Goal: Task Accomplishment & Management: Use online tool/utility

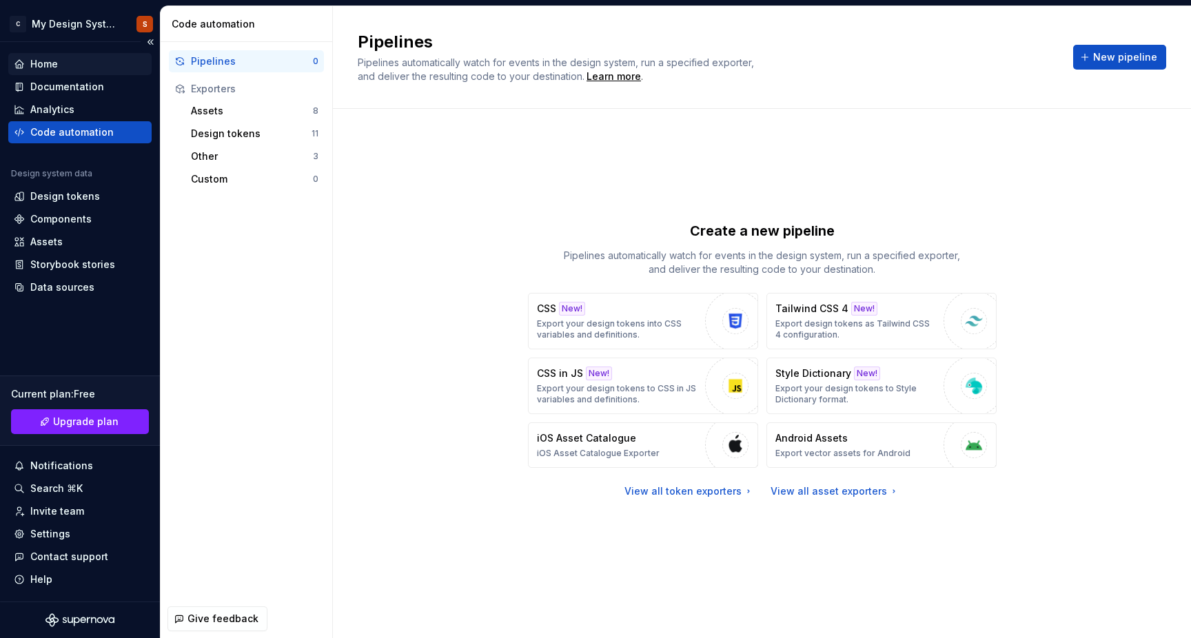
click at [39, 66] on div "Home" at bounding box center [44, 64] width 28 height 14
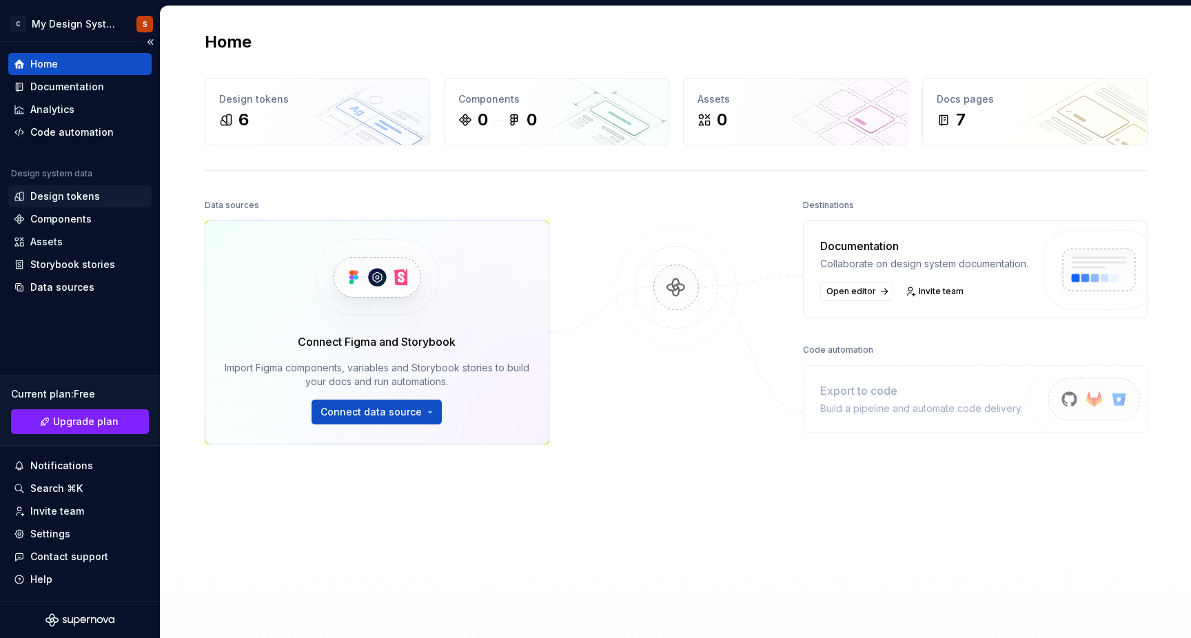
click at [78, 201] on div "Design tokens" at bounding box center [65, 197] width 70 height 14
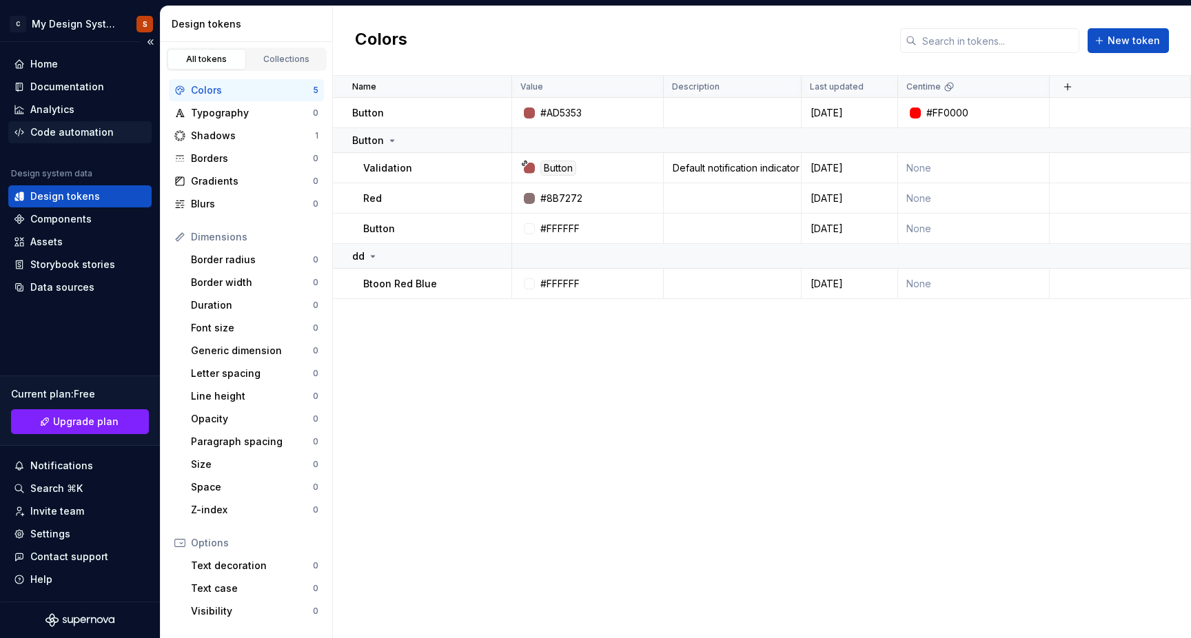
click at [82, 128] on div "Code automation" at bounding box center [71, 132] width 83 height 14
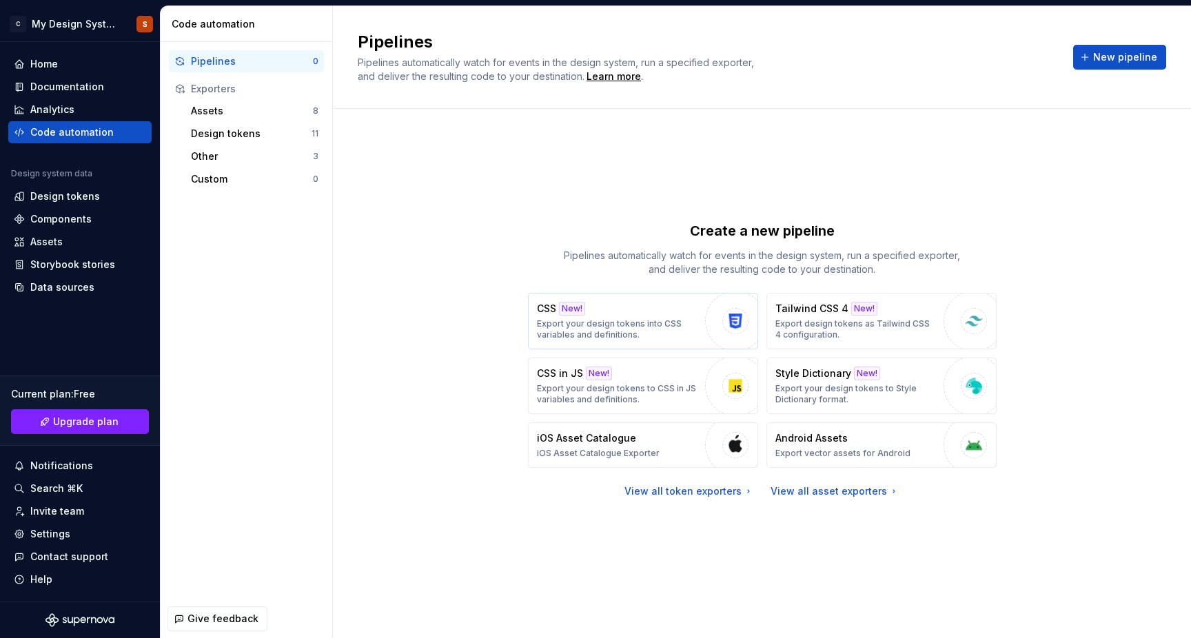
click at [733, 317] on img "button" at bounding box center [735, 321] width 21 height 21
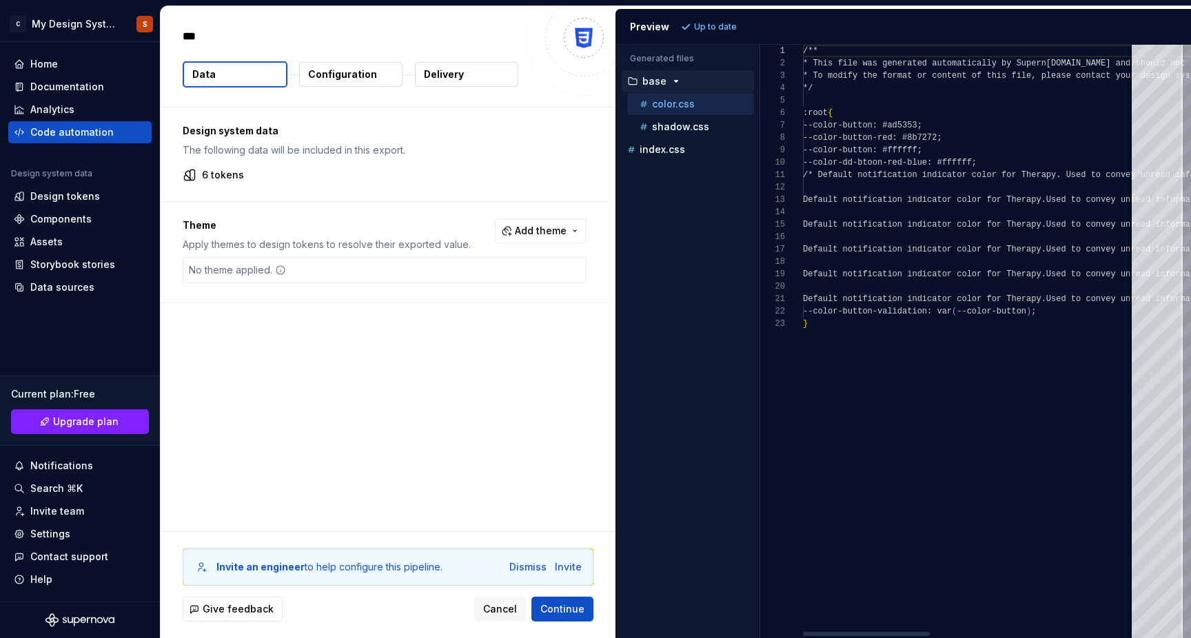
type textarea "*"
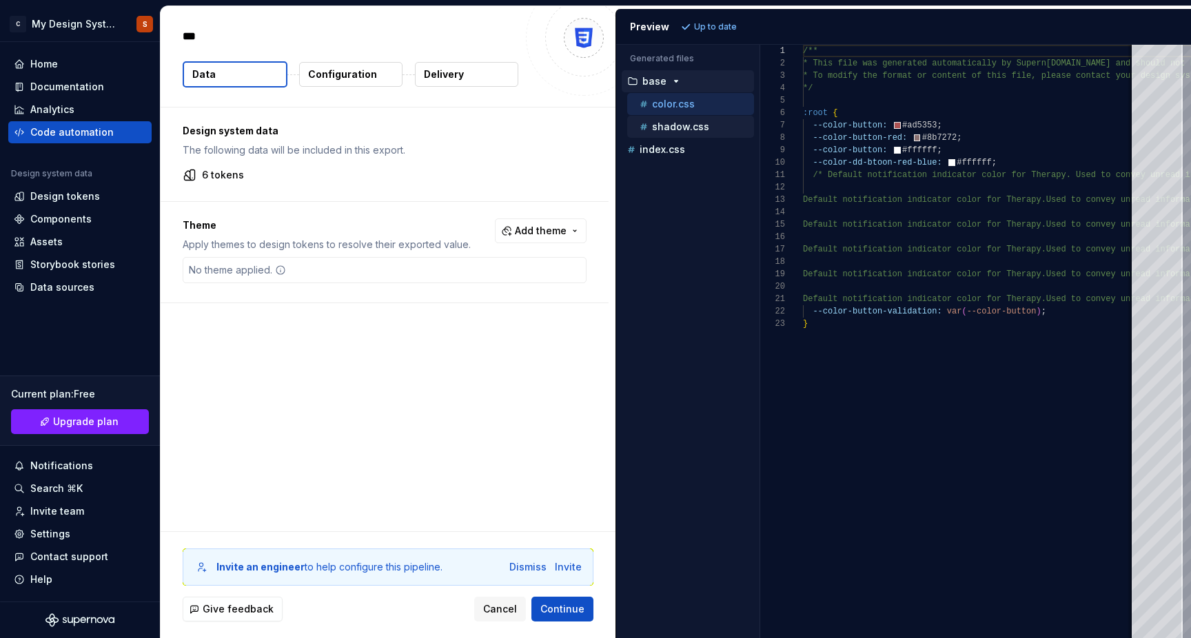
click at [669, 128] on p "shadow.css" at bounding box center [680, 126] width 57 height 11
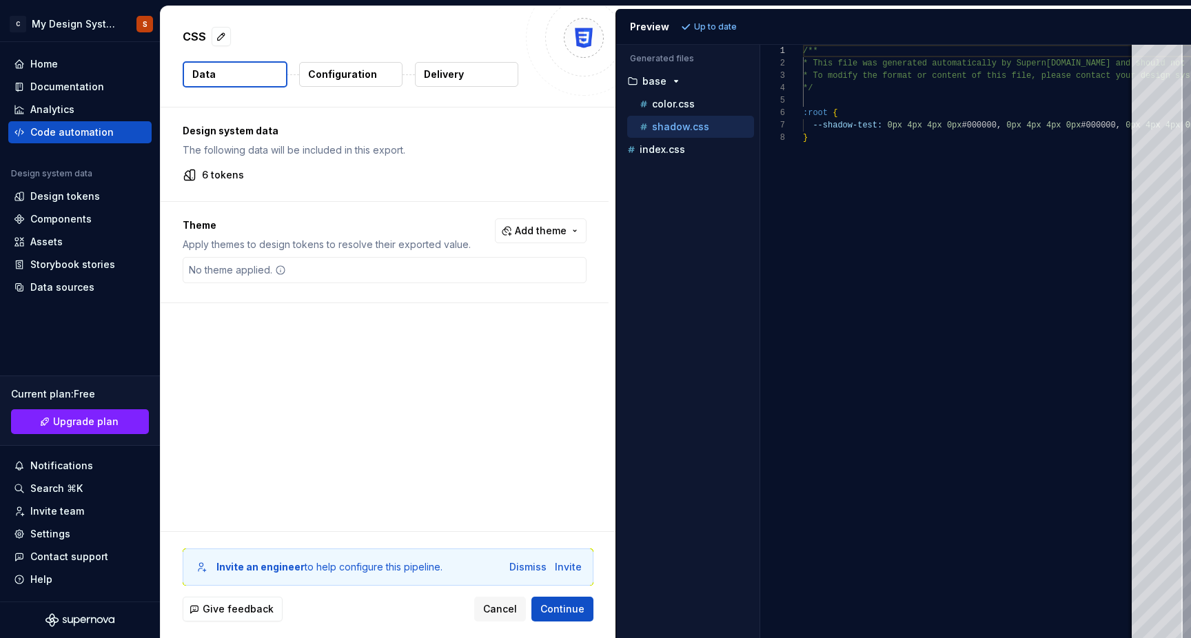
scroll to position [87, 0]
click at [668, 103] on p "color.css" at bounding box center [673, 104] width 43 height 11
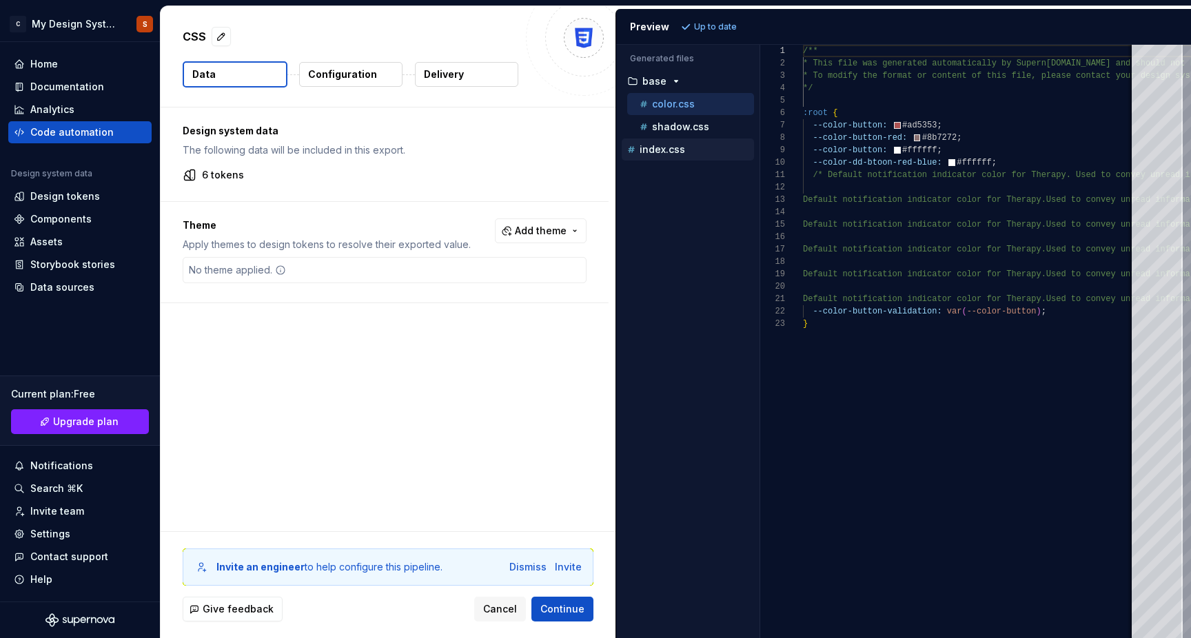
click at [668, 152] on p "index.css" at bounding box center [661, 149] width 45 height 11
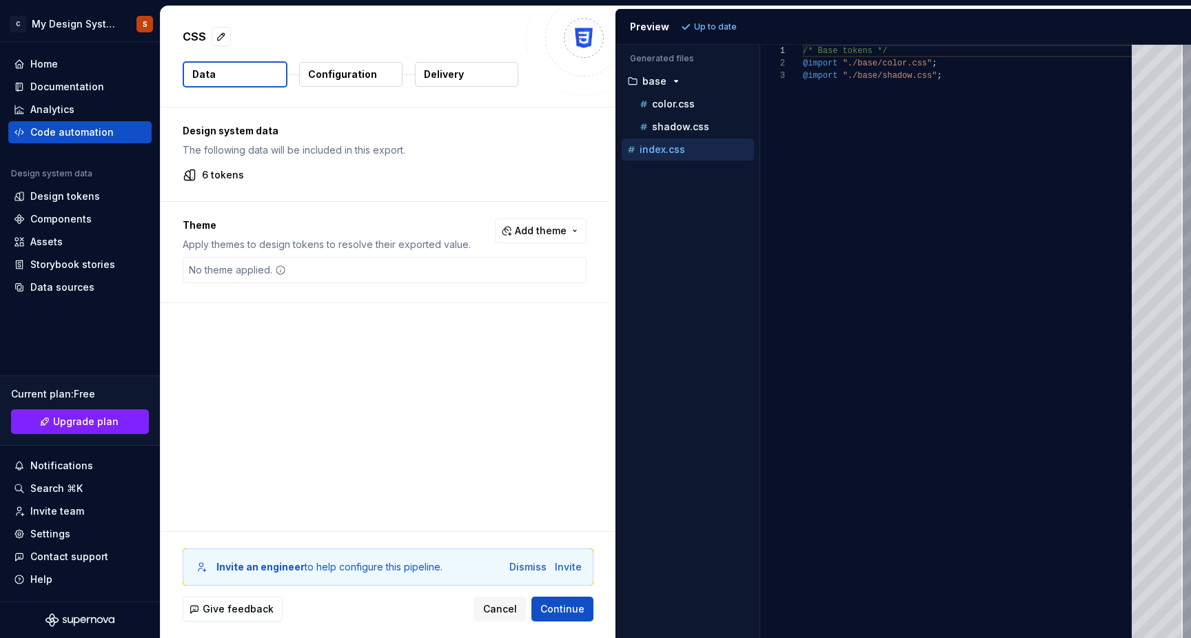
scroll to position [25, 0]
click at [663, 100] on p "color.css" at bounding box center [673, 104] width 43 height 11
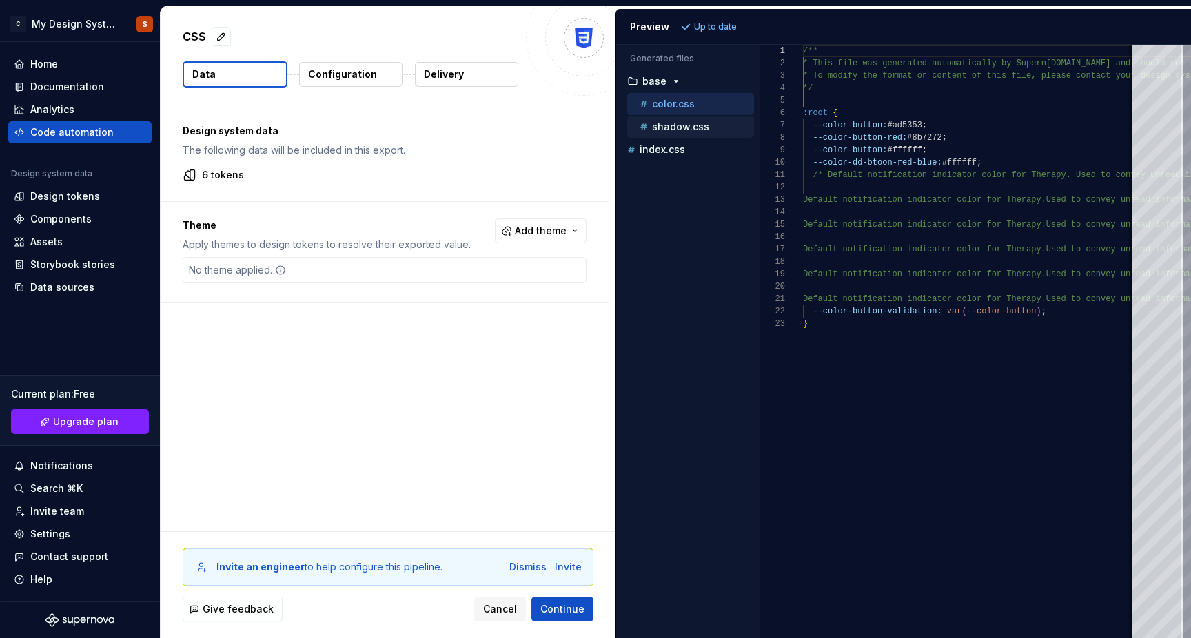
click at [664, 124] on p "shadow.css" at bounding box center [680, 126] width 57 height 11
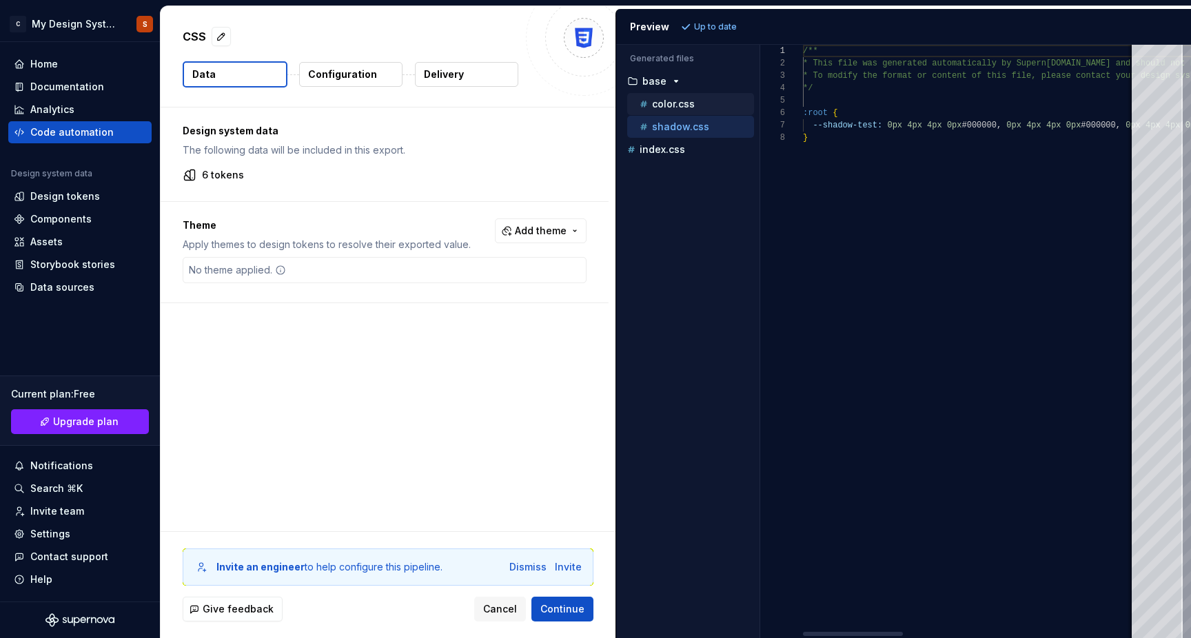
click at [664, 109] on p "color.css" at bounding box center [673, 104] width 43 height 11
type textarea "**********"
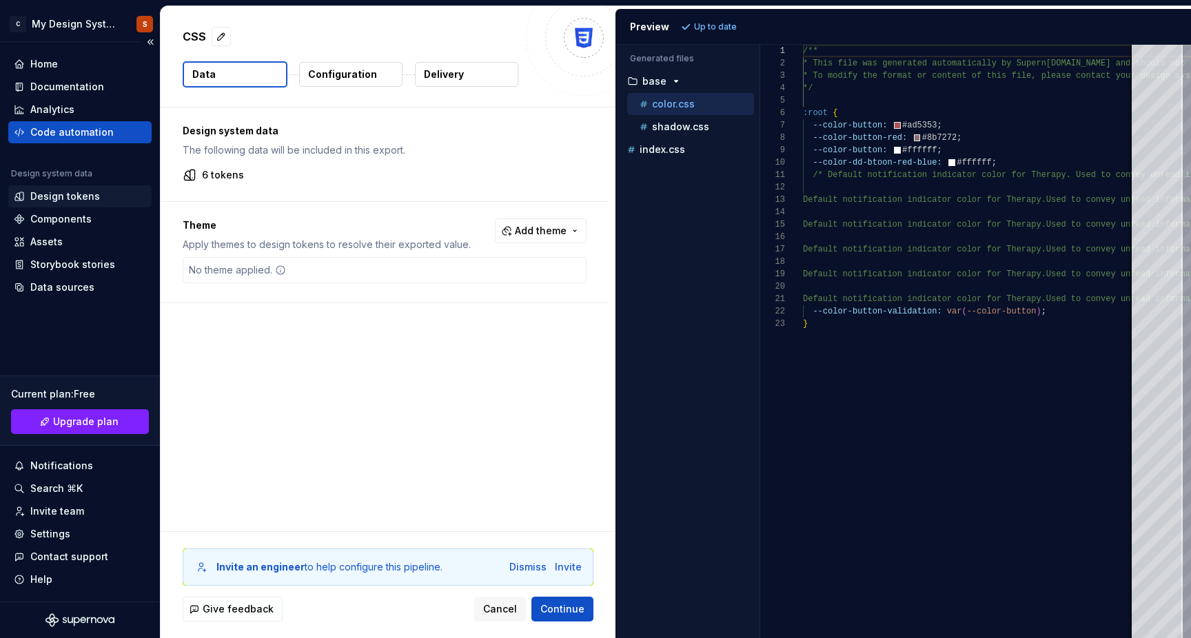
click at [67, 198] on div "Design tokens" at bounding box center [65, 197] width 70 height 14
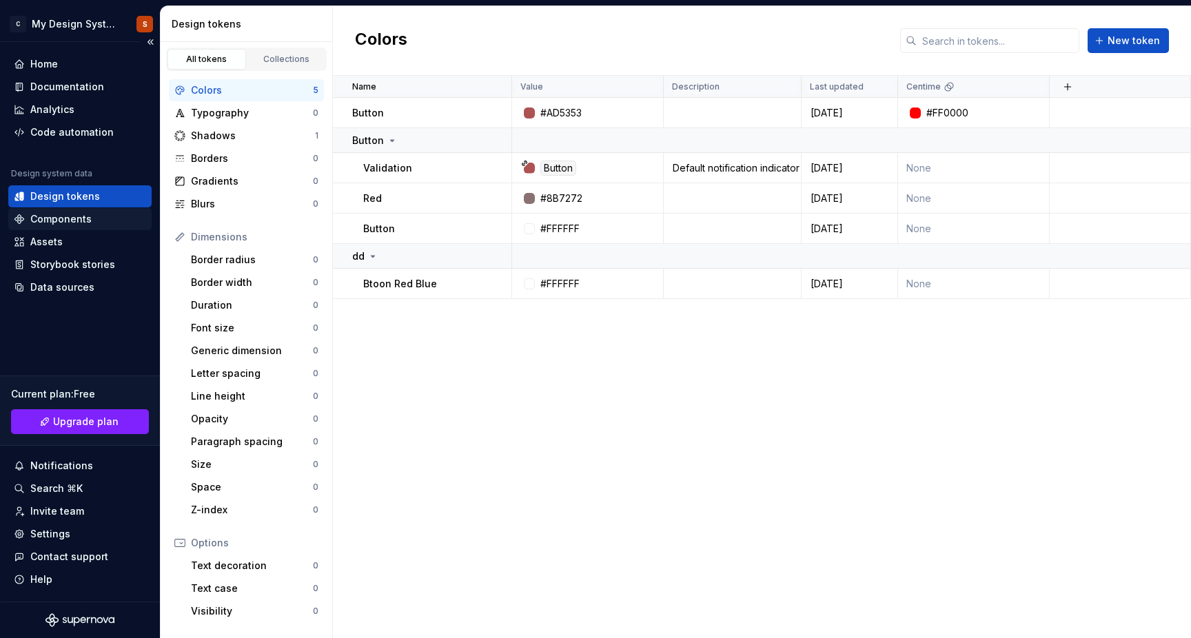
click at [61, 222] on div "Components" at bounding box center [60, 219] width 61 height 14
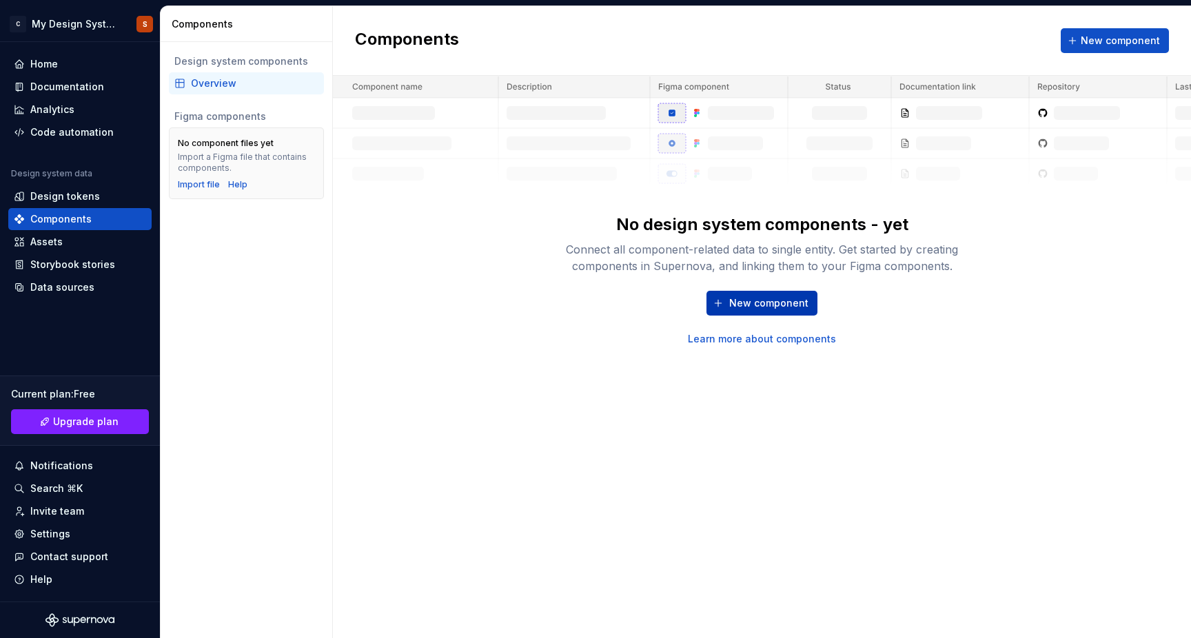
click at [782, 307] on span "New component" at bounding box center [768, 303] width 79 height 14
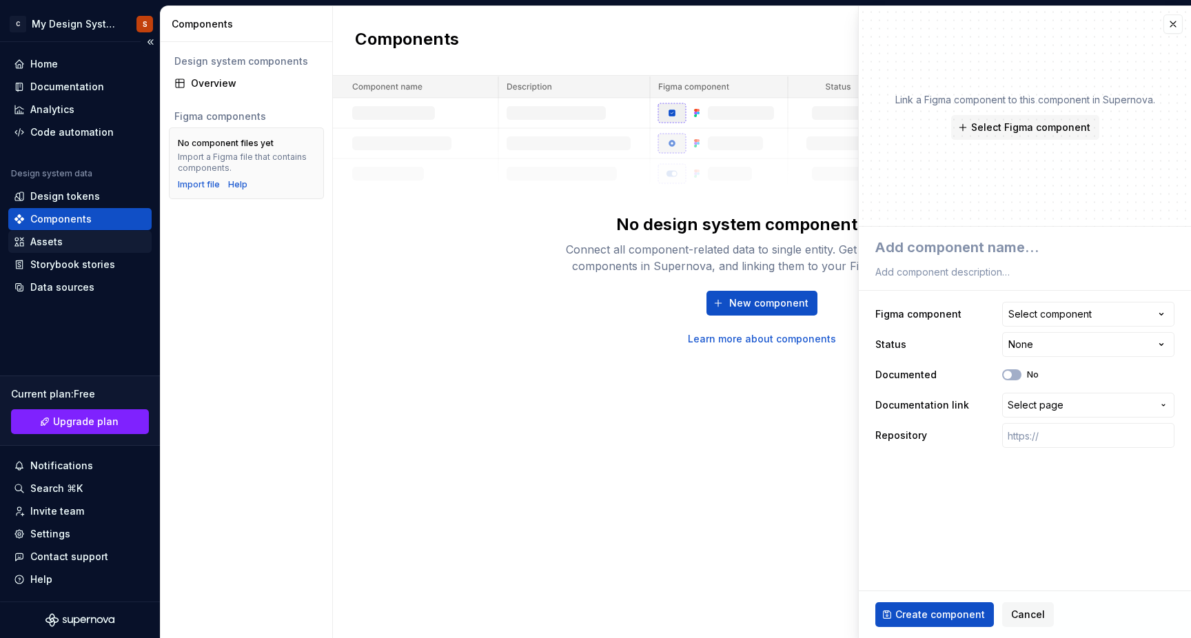
click at [45, 245] on div "Assets" at bounding box center [46, 242] width 32 height 14
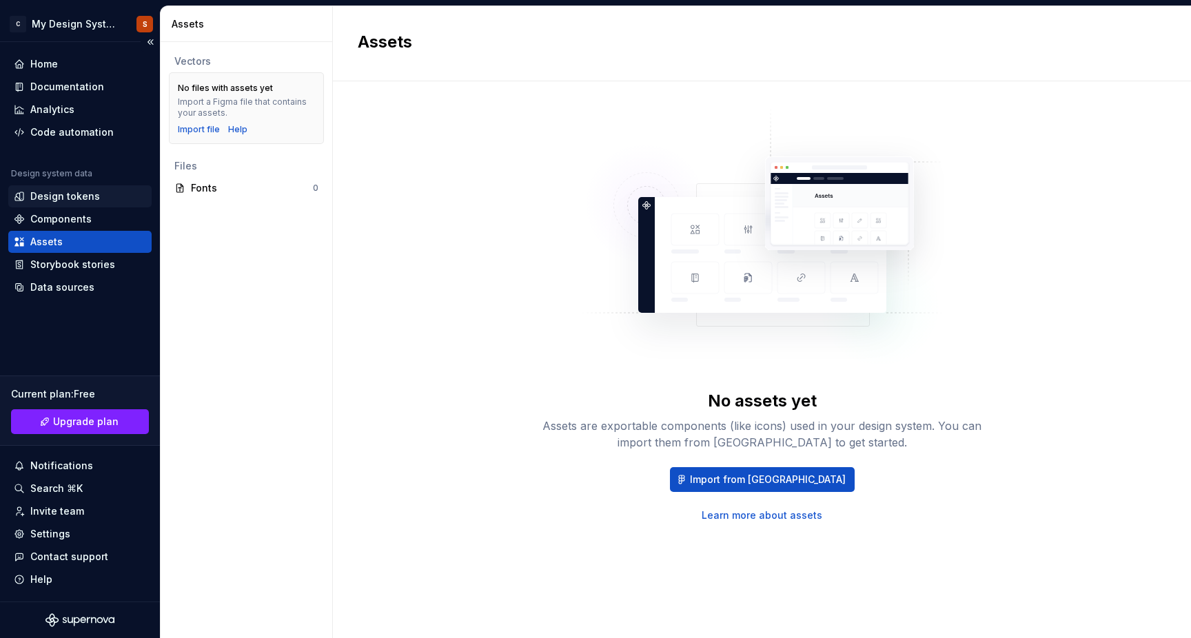
click at [79, 194] on div "Design tokens" at bounding box center [65, 197] width 70 height 14
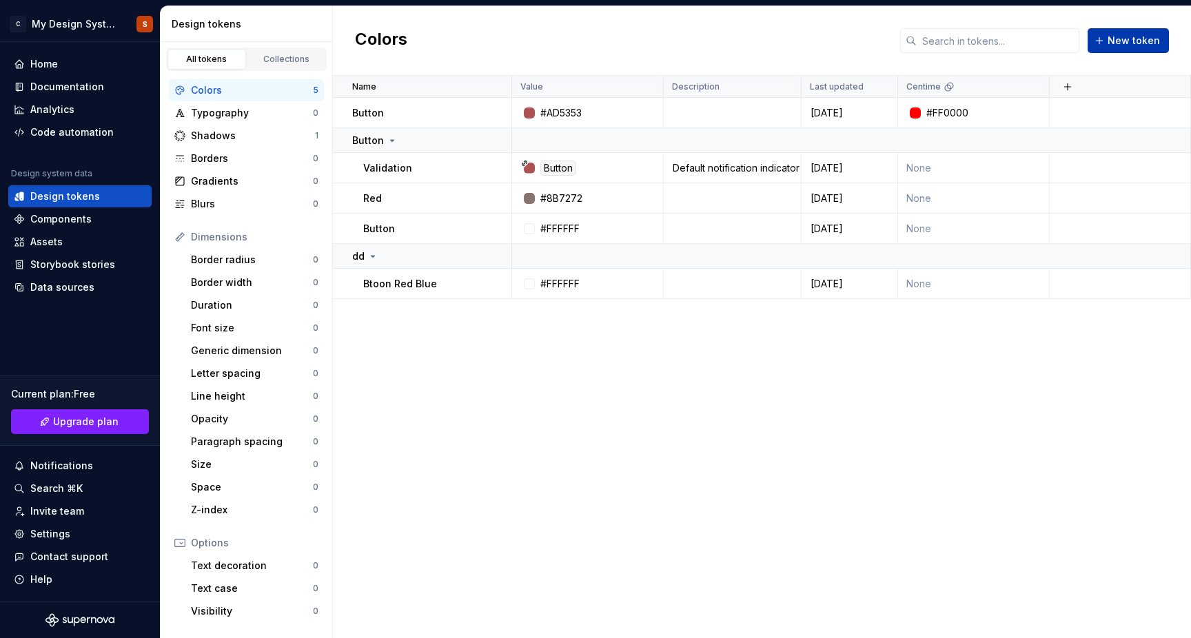
click at [1109, 39] on button "New token" at bounding box center [1127, 40] width 81 height 25
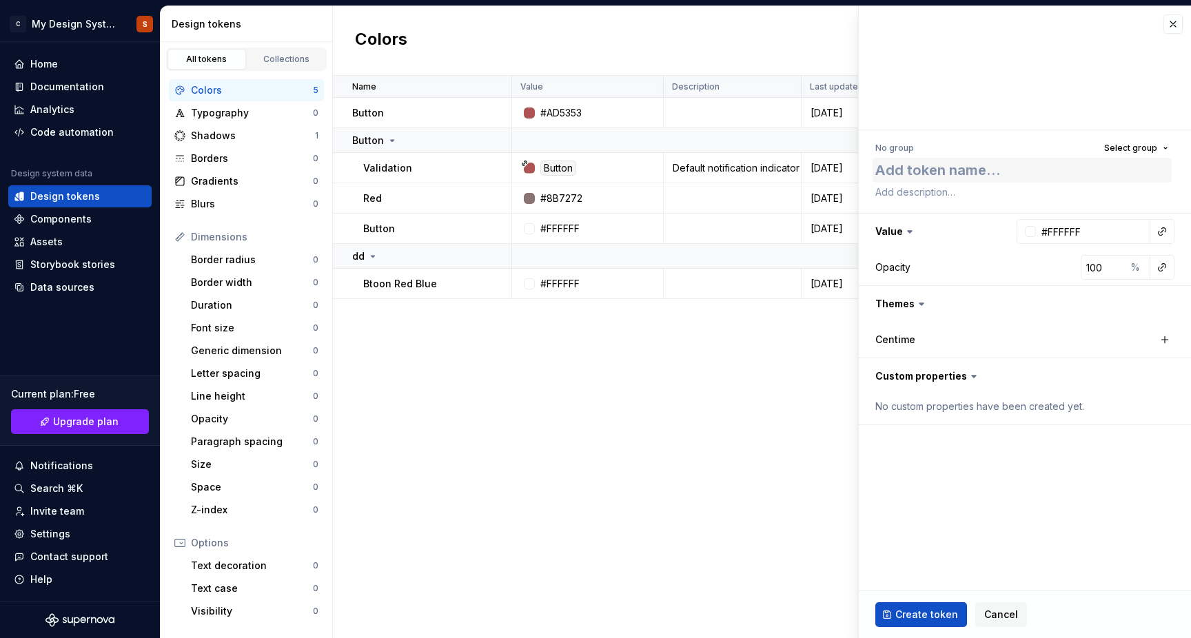
type textarea "*"
type textarea "T"
type textarea "*"
type textarea "Te"
type textarea "*"
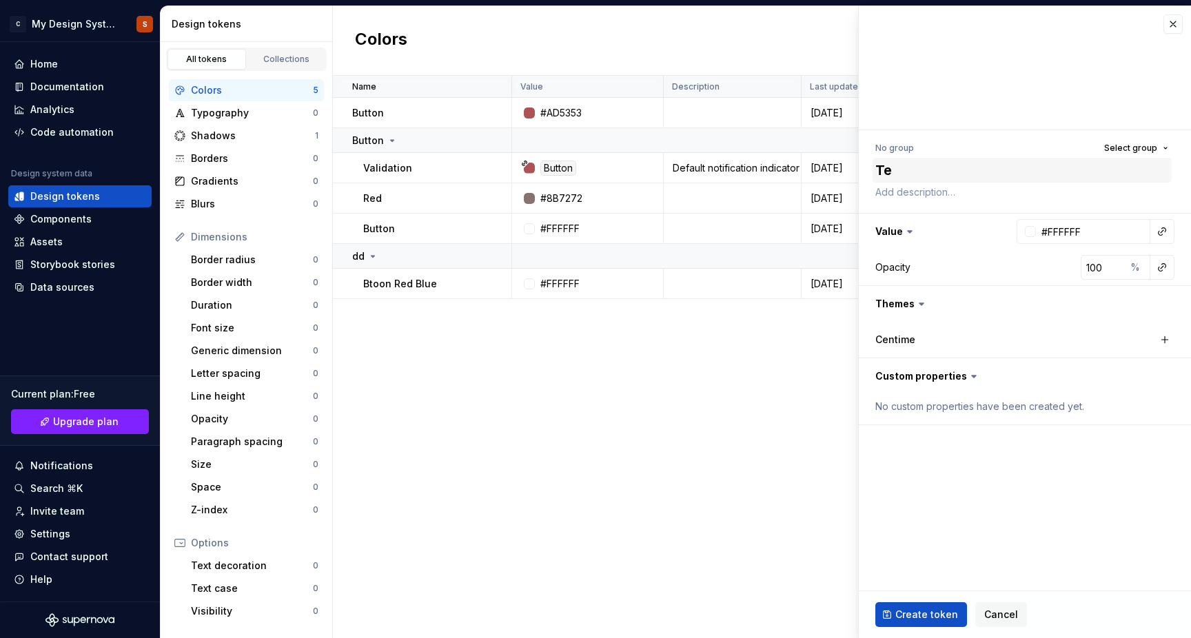
type textarea "Tea"
type textarea "*"
type textarea "Teal"
click at [1065, 234] on input "#FFFFFF" at bounding box center [1093, 231] width 114 height 25
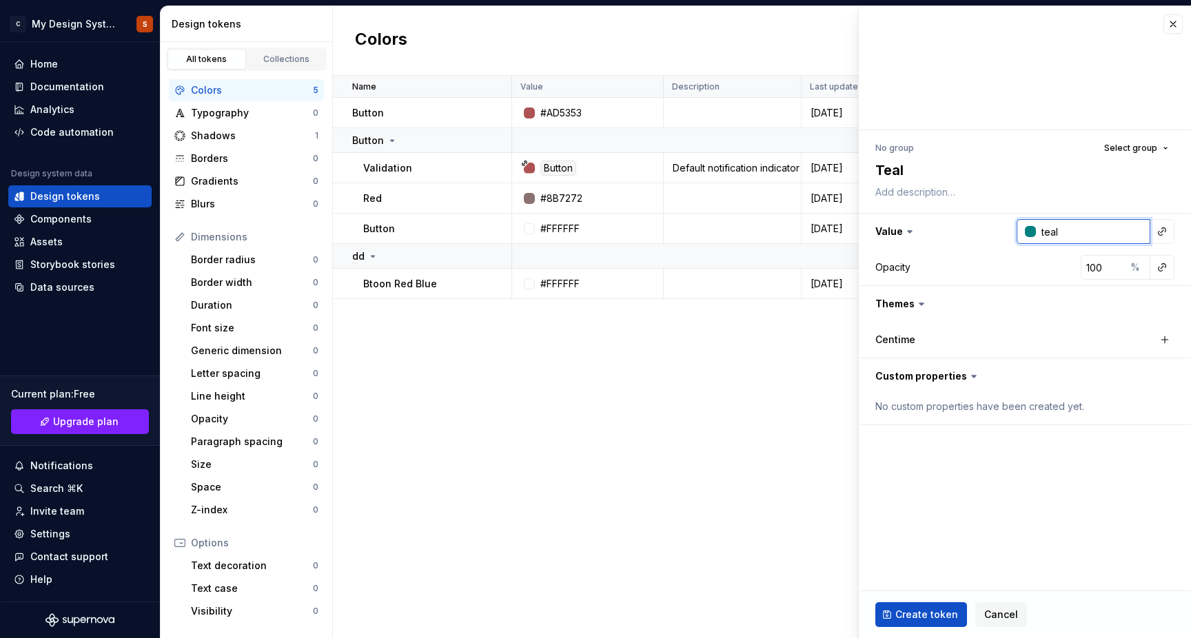
type input "teal"
type textarea "*"
type input "#008080"
click at [1019, 506] on fieldset "No group Select group Teal Value #008080 Opacity 100 % Themes Centime Custom pr…" at bounding box center [1025, 322] width 332 height 632
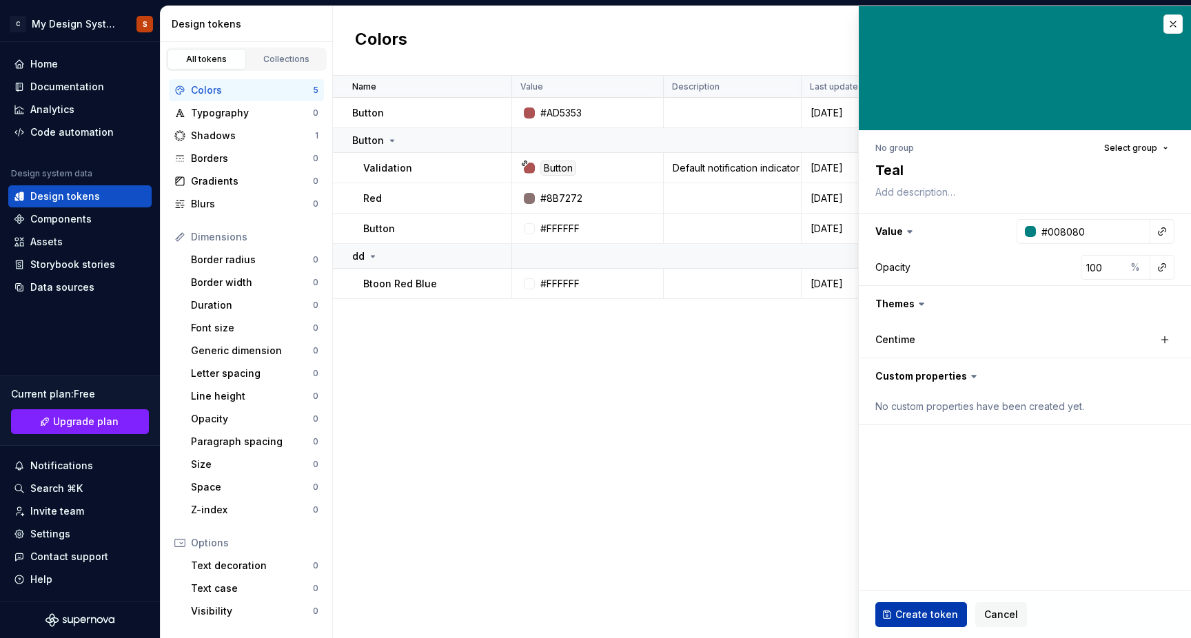
click at [911, 613] on span "Create token" at bounding box center [926, 615] width 63 height 14
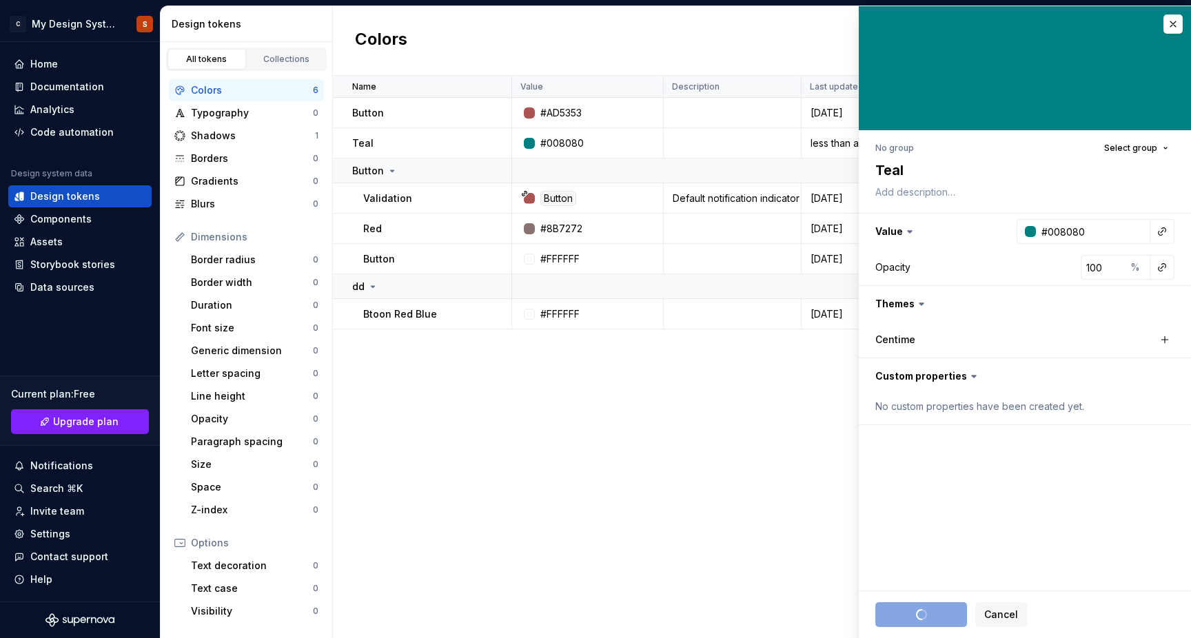
type textarea "*"
type input "#FFFFFF"
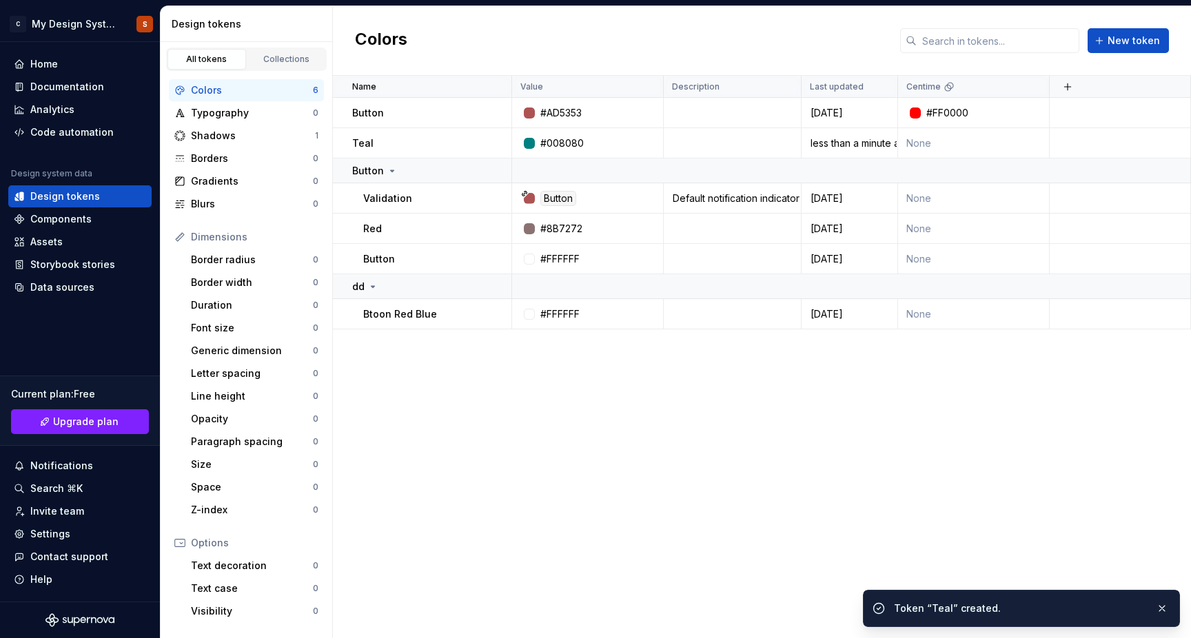
click at [664, 387] on div "Name Value Description Last updated Centime Button #AD5353 [DATE] #FF0000 Teal …" at bounding box center [762, 357] width 858 height 562
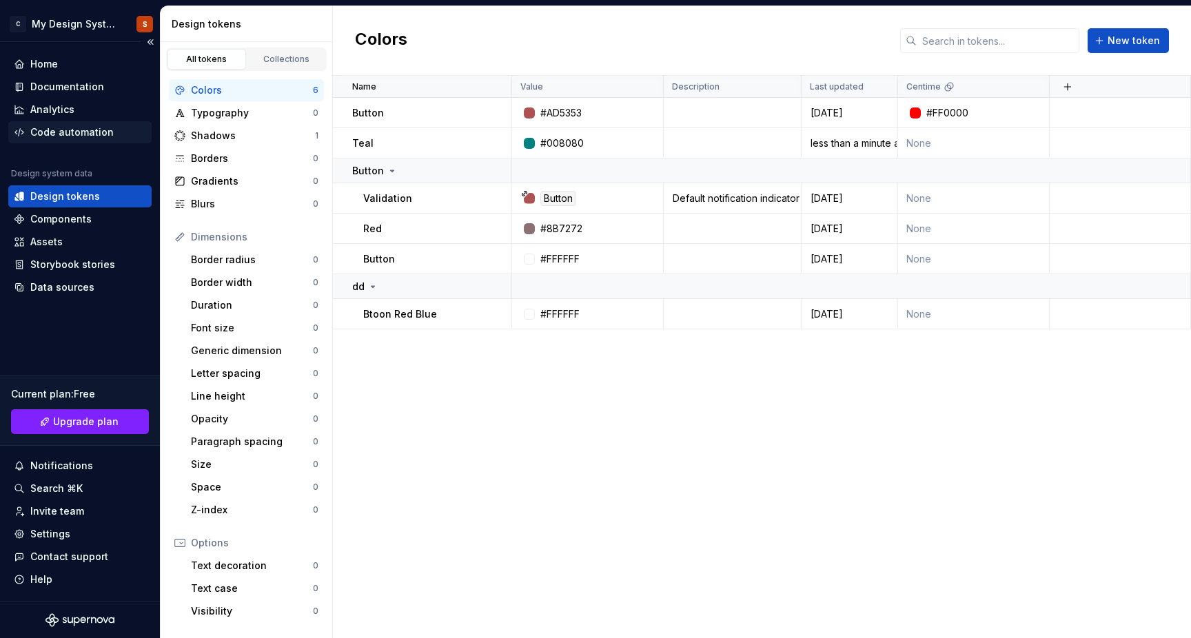
click at [65, 125] on div "Code automation" at bounding box center [71, 132] width 83 height 14
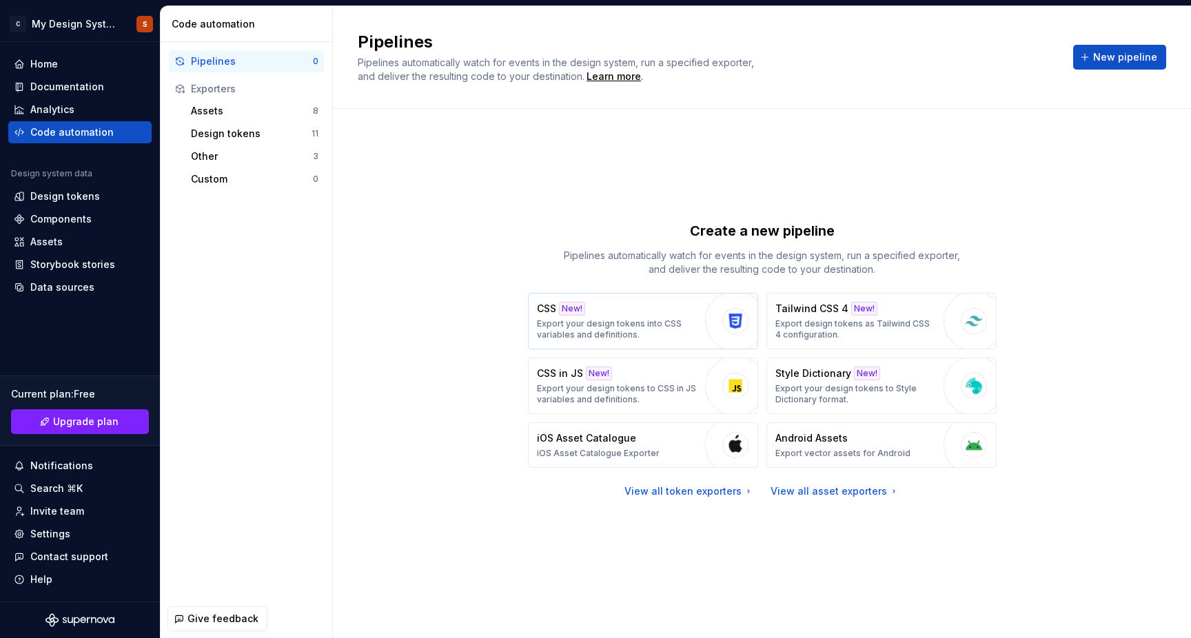
click at [604, 331] on p "Export your design tokens into CSS variables and definitions." at bounding box center [617, 329] width 161 height 22
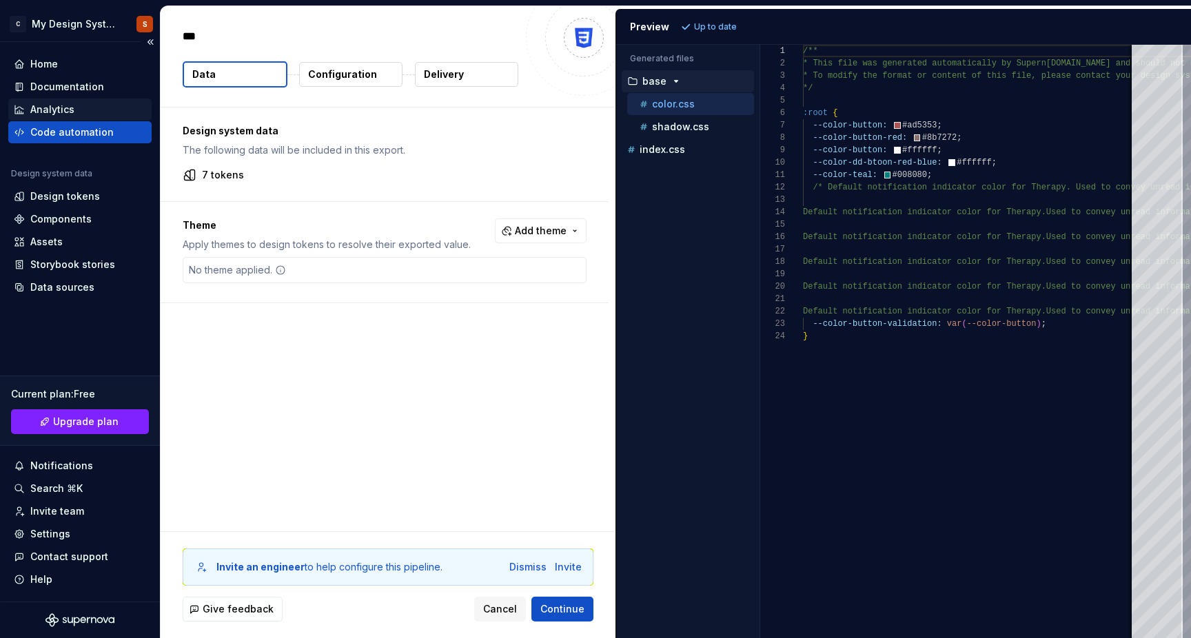
click at [50, 109] on div "Analytics" at bounding box center [52, 110] width 44 height 14
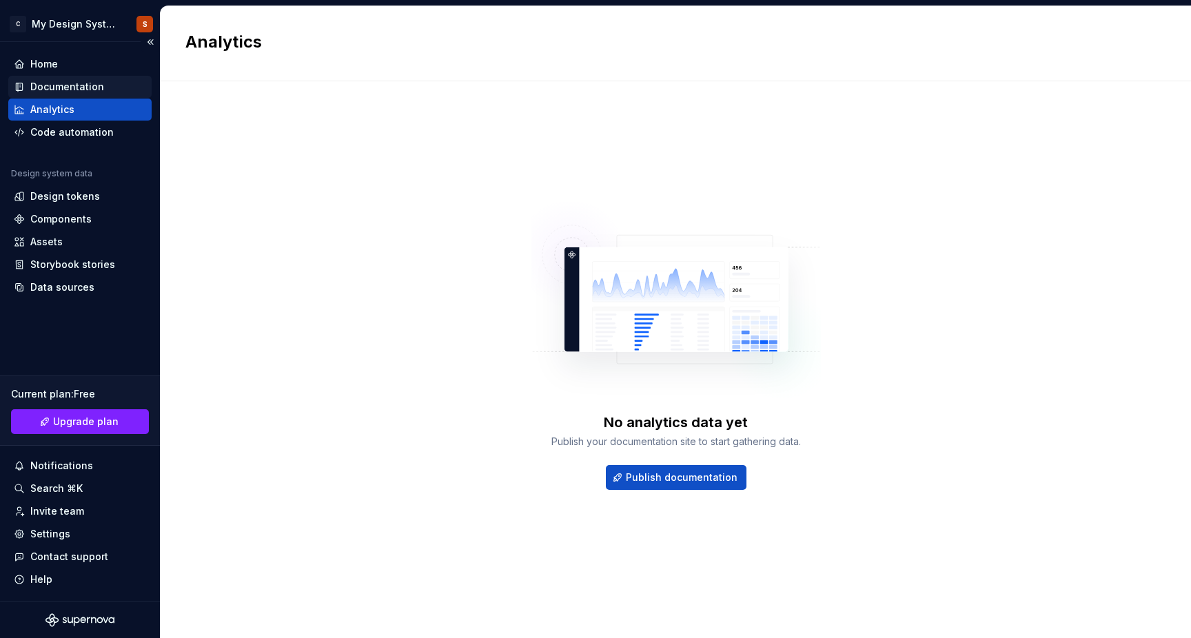
click at [50, 82] on div "Documentation" at bounding box center [67, 87] width 74 height 14
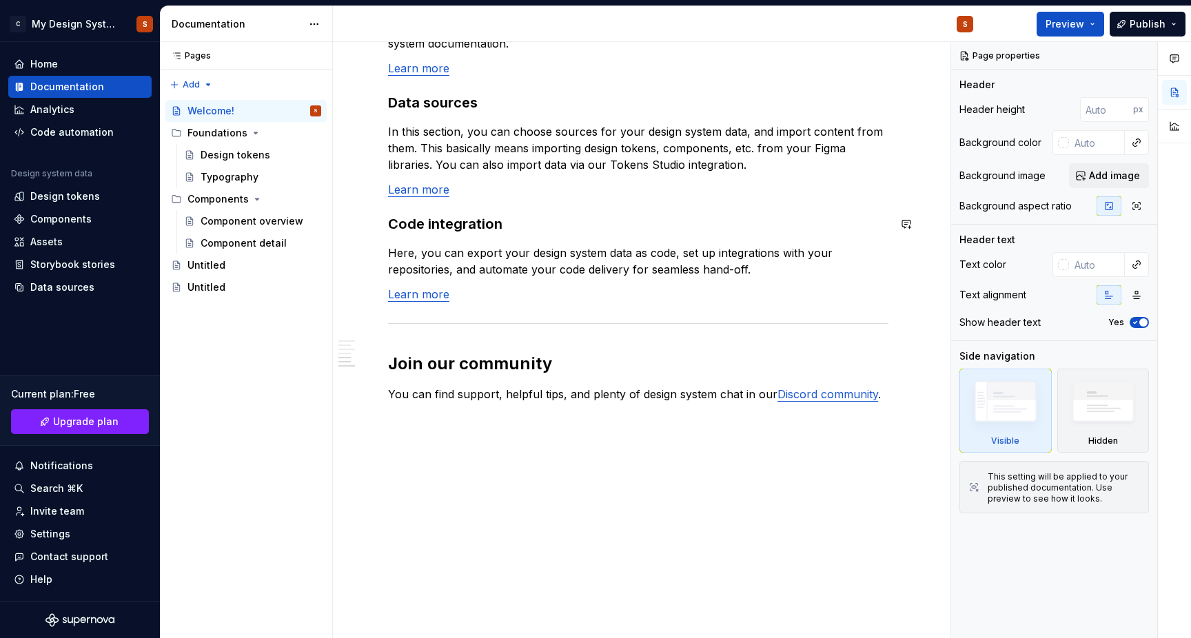
scroll to position [1120, 0]
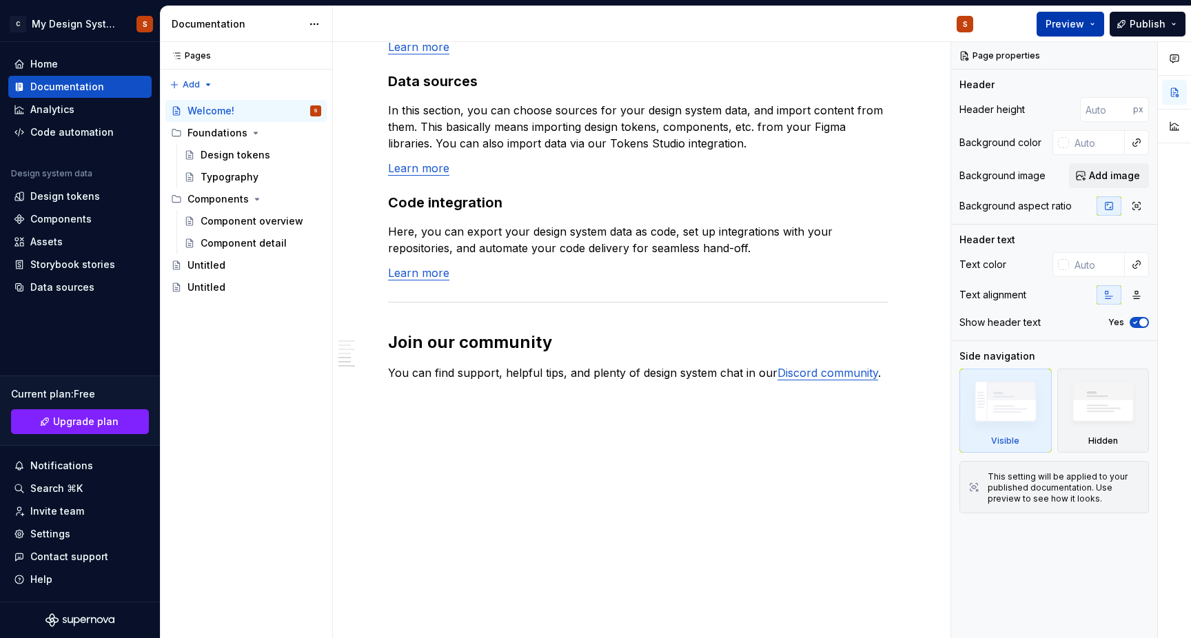
click at [1076, 26] on span "Preview" at bounding box center [1064, 24] width 39 height 14
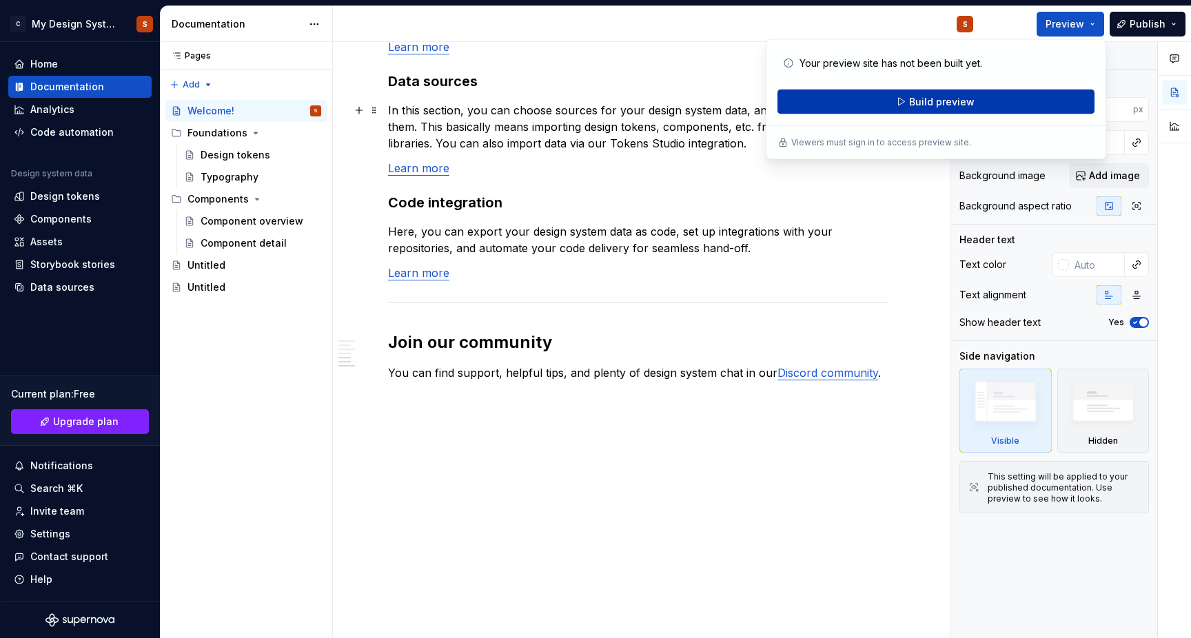
click at [944, 103] on span "Build preview" at bounding box center [941, 102] width 65 height 14
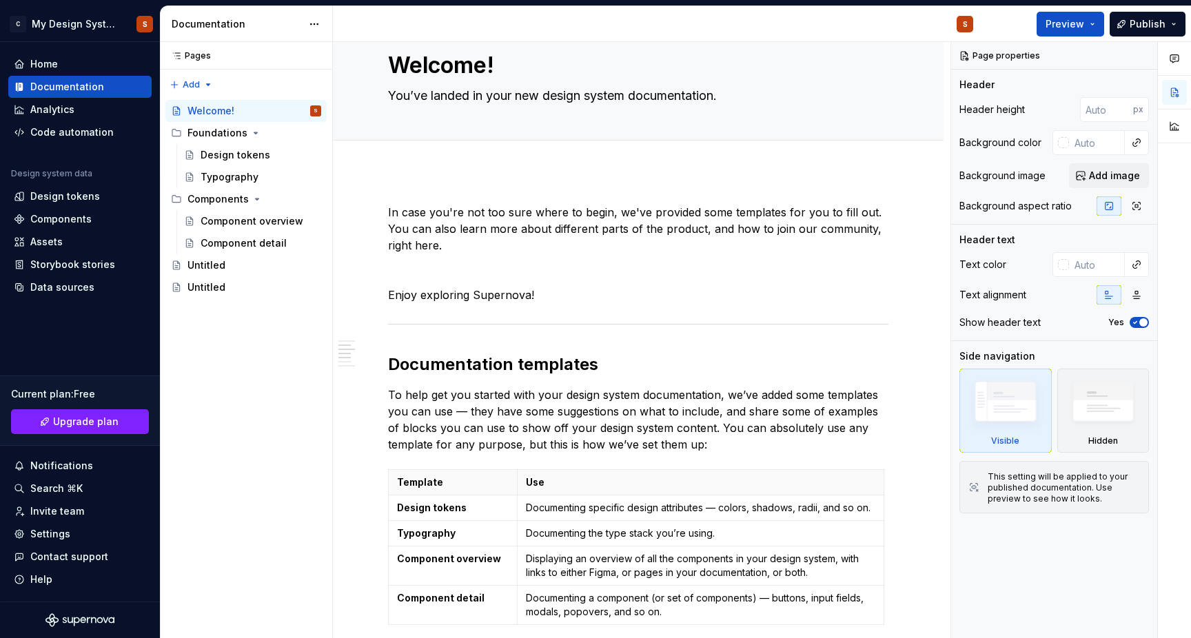
scroll to position [0, 0]
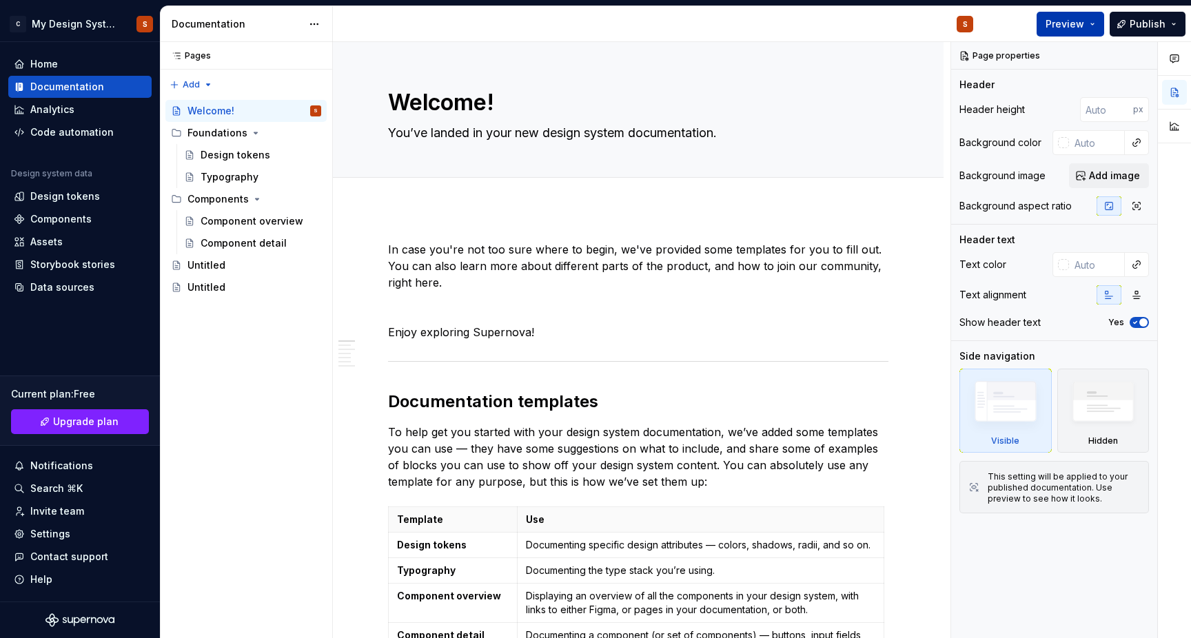
click at [1065, 22] on span "Preview" at bounding box center [1064, 24] width 39 height 14
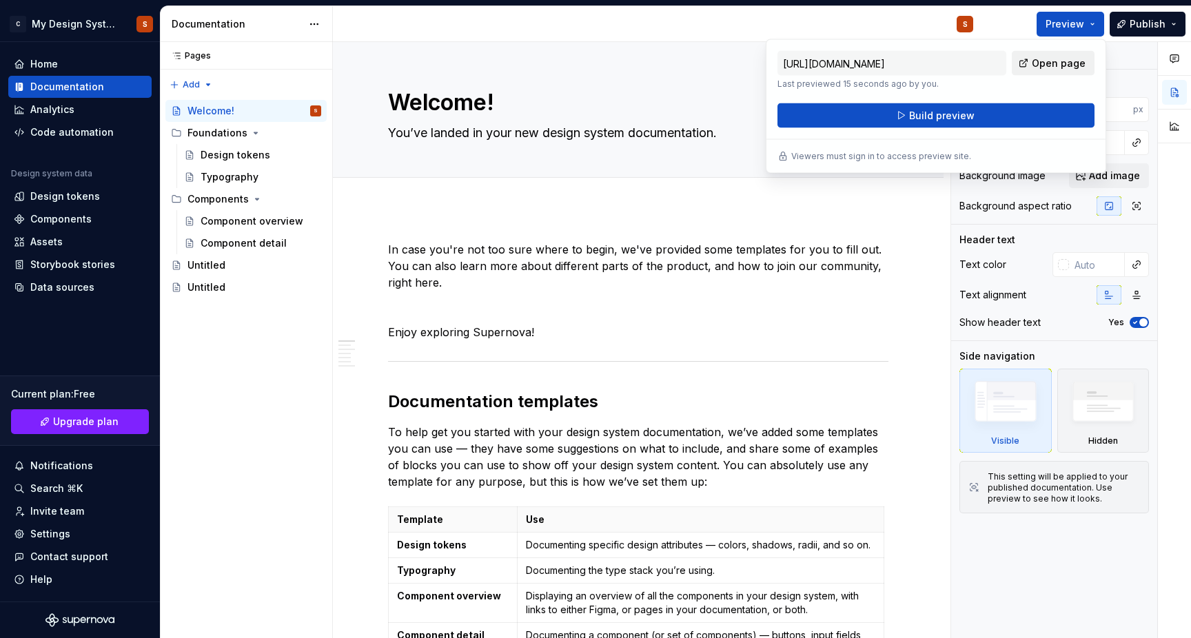
click at [1029, 62] on link "Open page" at bounding box center [1053, 63] width 83 height 25
click at [947, 58] on input "[URL][DOMAIN_NAME]" at bounding box center [891, 63] width 229 height 25
click at [864, 17] on div "S" at bounding box center [658, 24] width 651 height 36
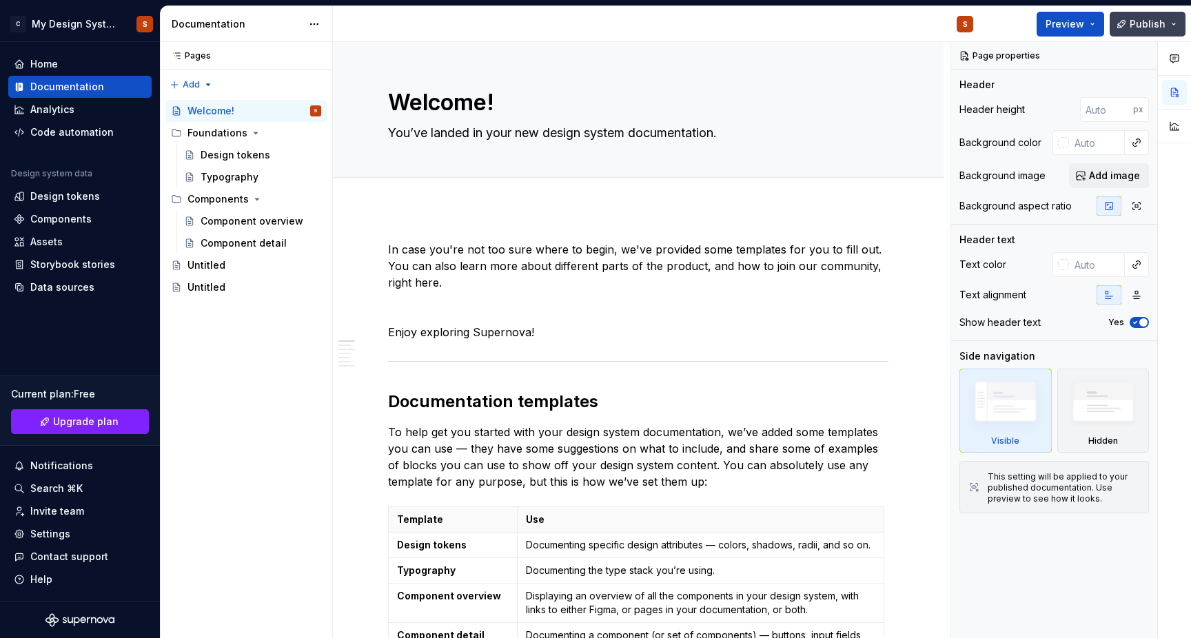
click at [1143, 34] on button "Publish" at bounding box center [1147, 24] width 76 height 25
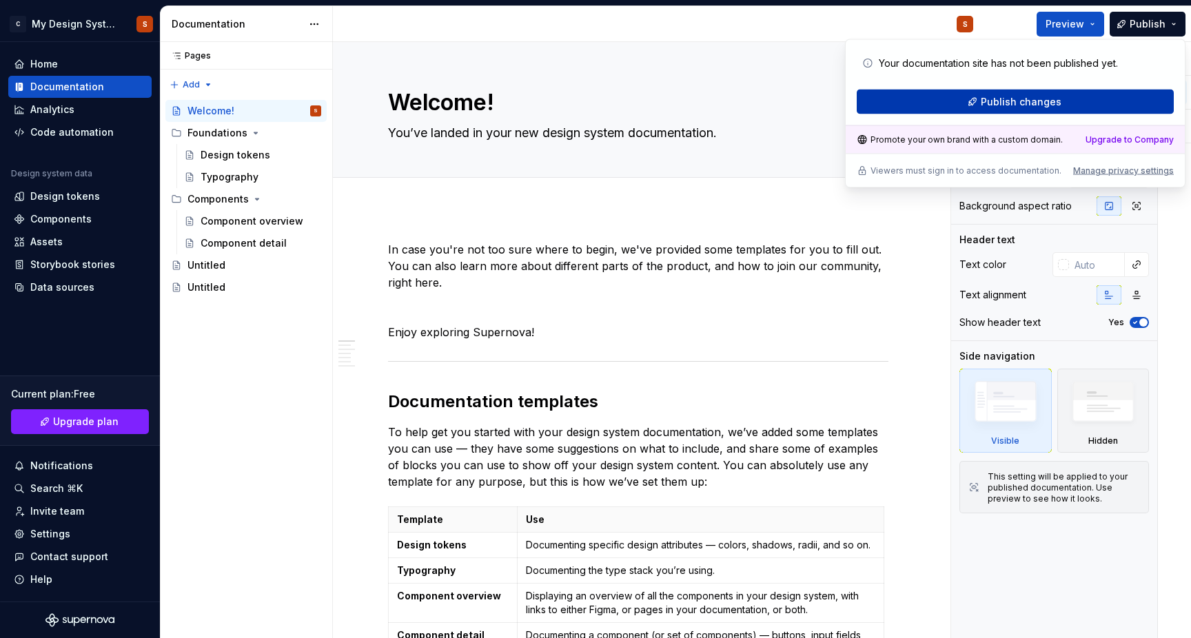
click at [1026, 103] on span "Publish changes" at bounding box center [1021, 102] width 81 height 14
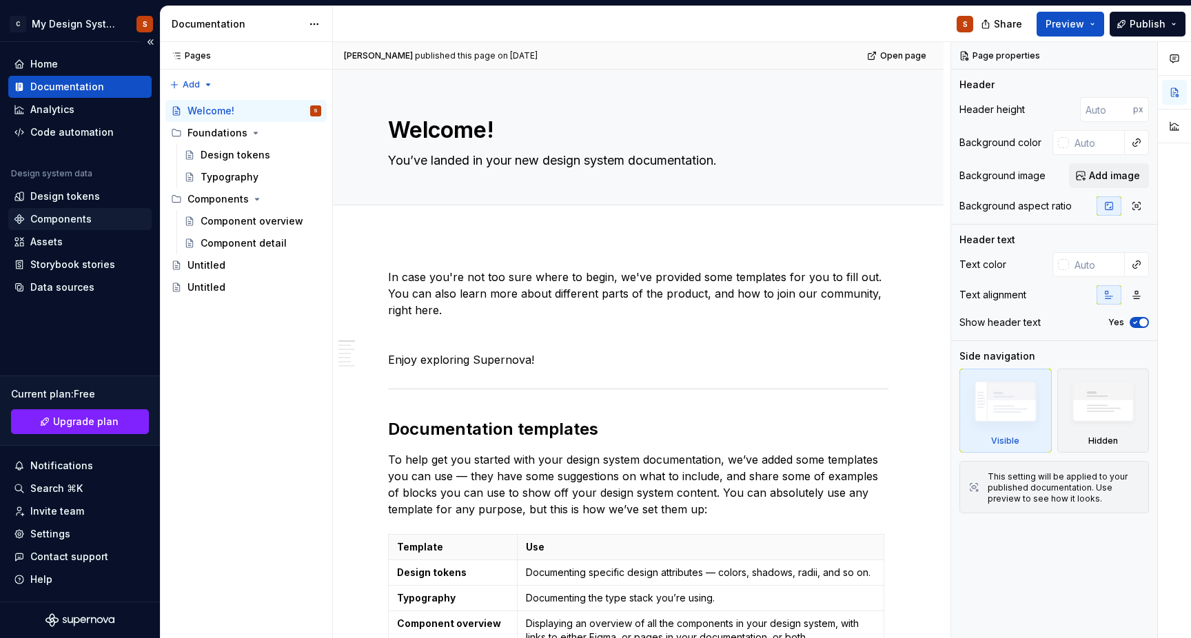
click at [76, 226] on div "Components" at bounding box center [79, 219] width 143 height 22
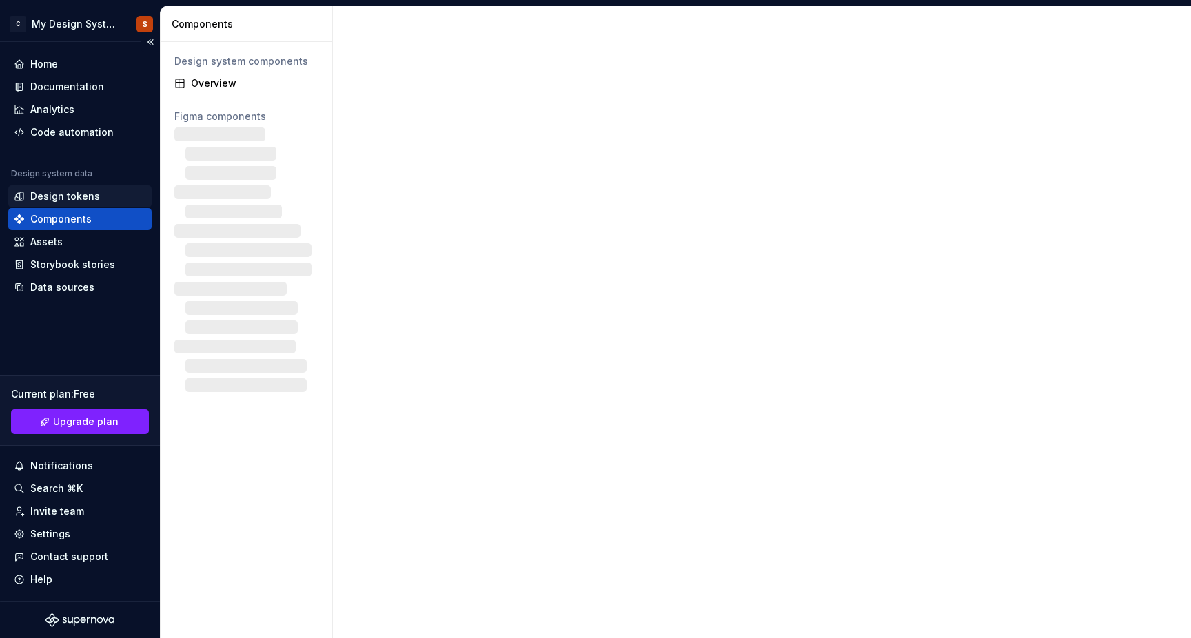
click at [72, 196] on div "Design tokens" at bounding box center [65, 197] width 70 height 14
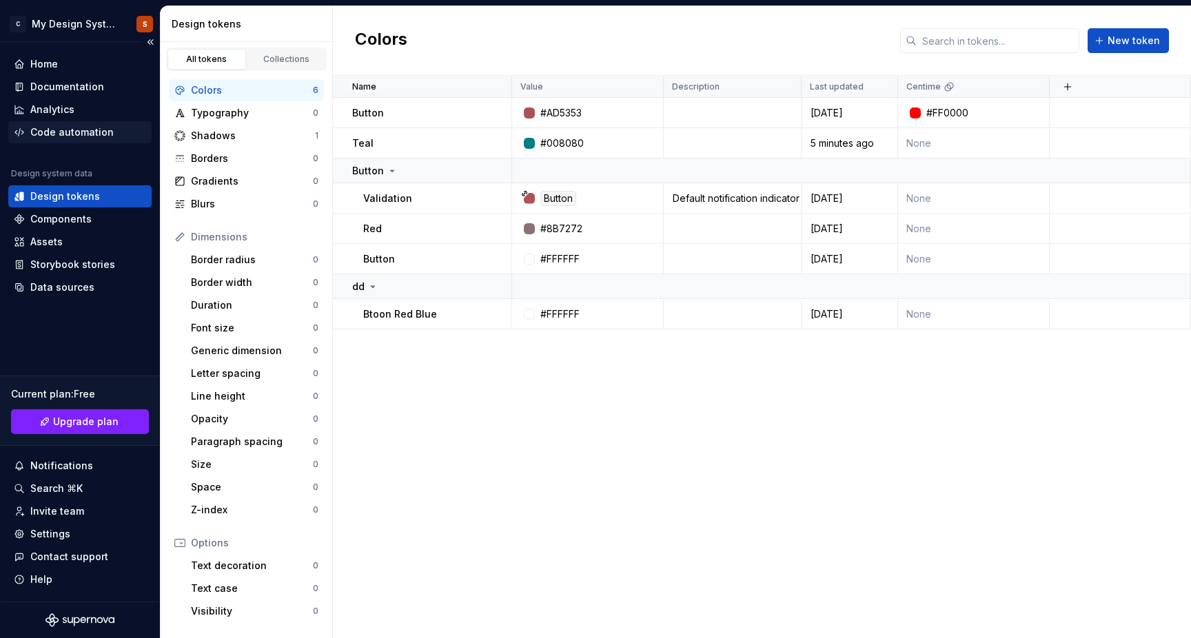
click at [65, 132] on div "Code automation" at bounding box center [71, 132] width 83 height 14
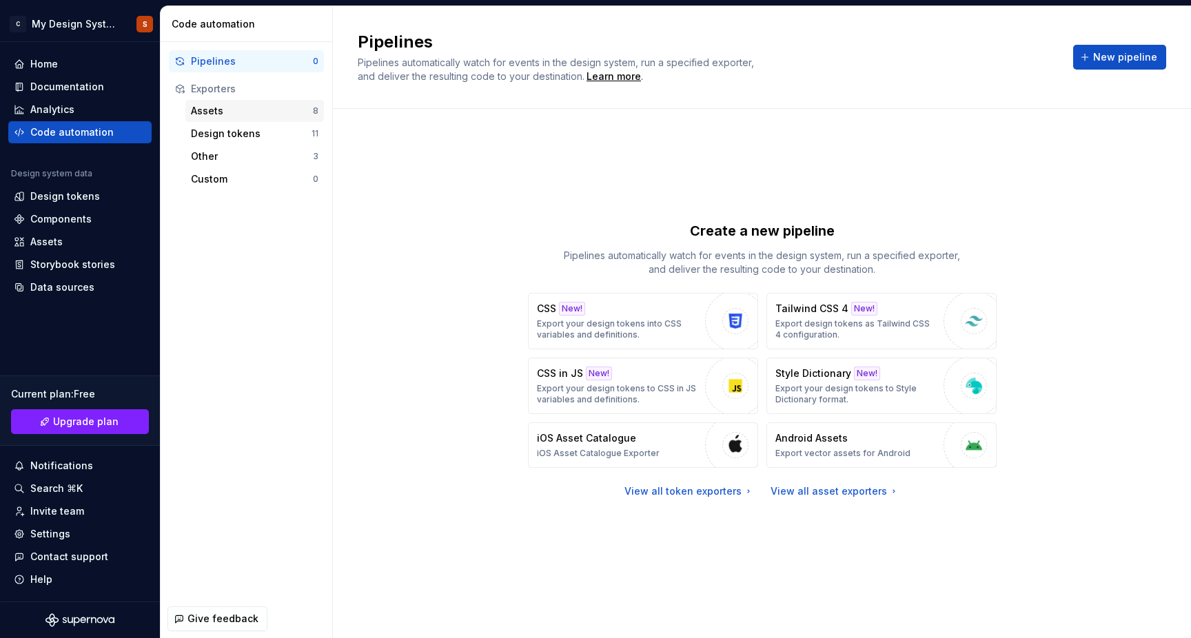
click at [207, 108] on div "Assets" at bounding box center [252, 111] width 122 height 14
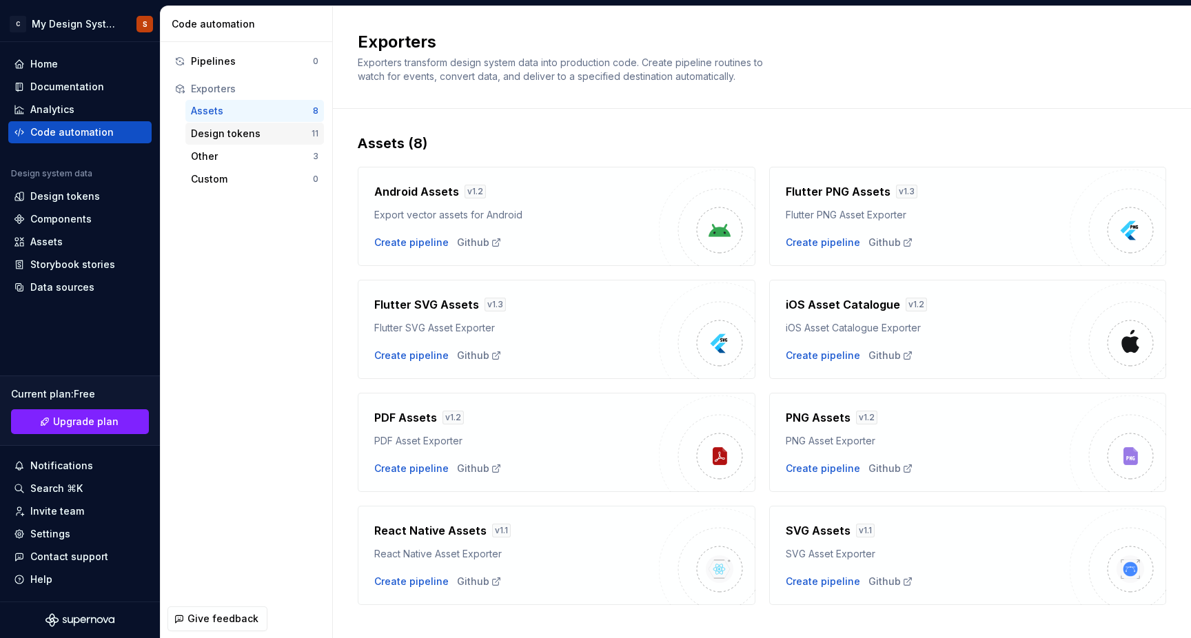
click at [229, 135] on div "Design tokens" at bounding box center [251, 134] width 121 height 14
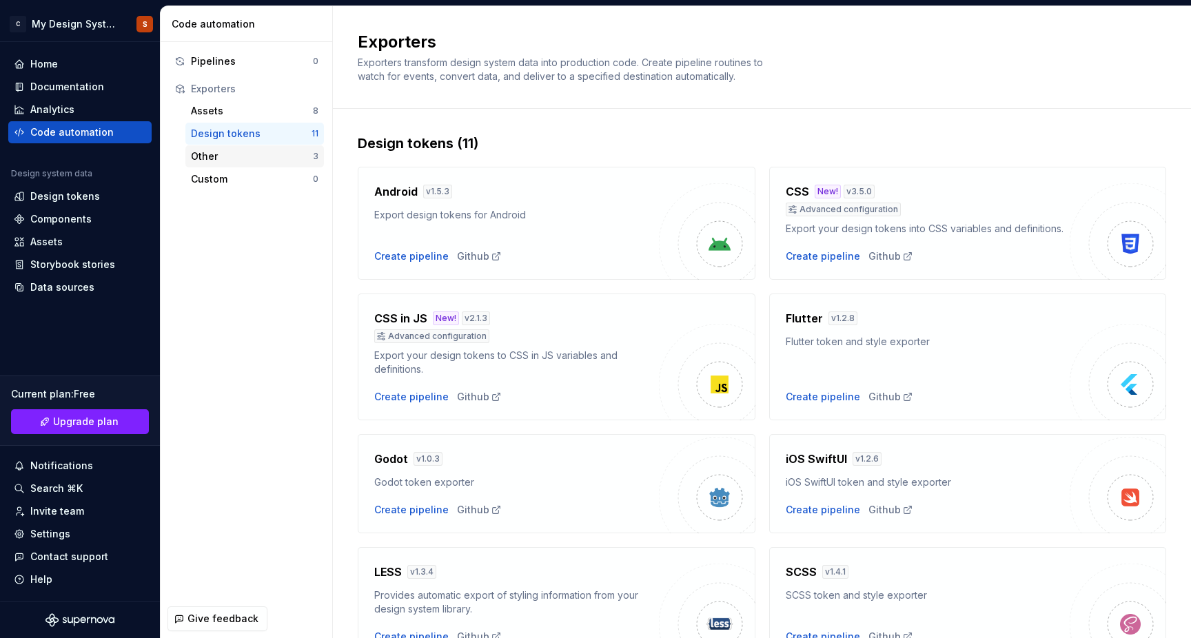
click at [219, 157] on div "Other" at bounding box center [252, 157] width 122 height 14
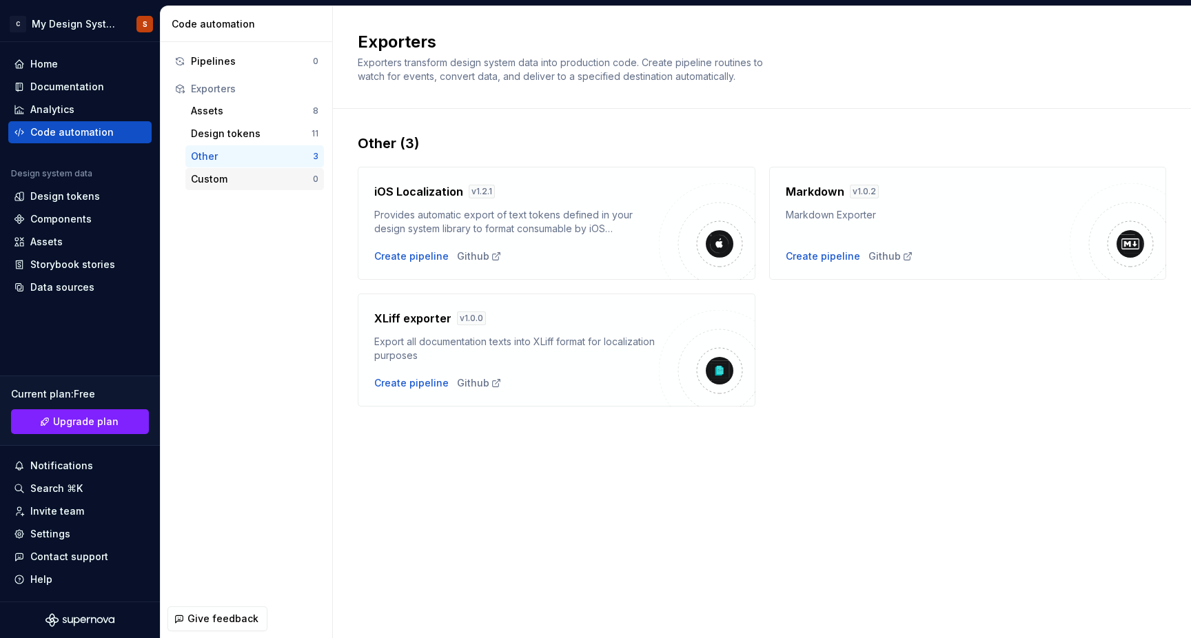
click at [220, 176] on div "Custom" at bounding box center [252, 179] width 122 height 14
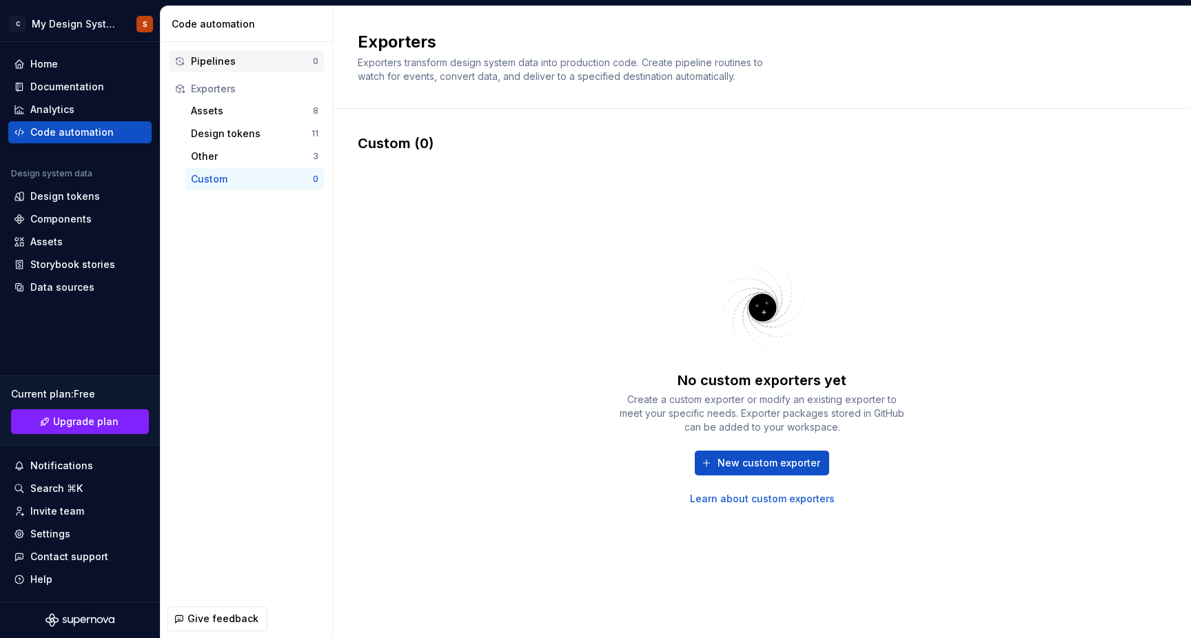
click at [207, 57] on div "Pipelines" at bounding box center [252, 61] width 122 height 14
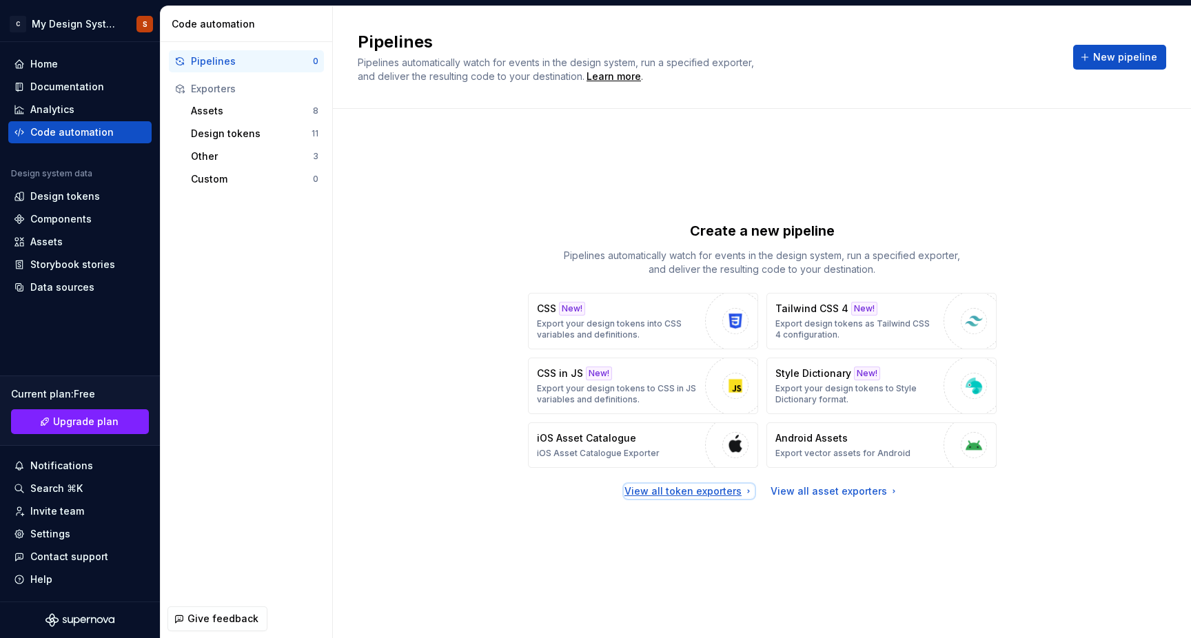
click at [700, 493] on div "View all token exporters" at bounding box center [689, 491] width 130 height 14
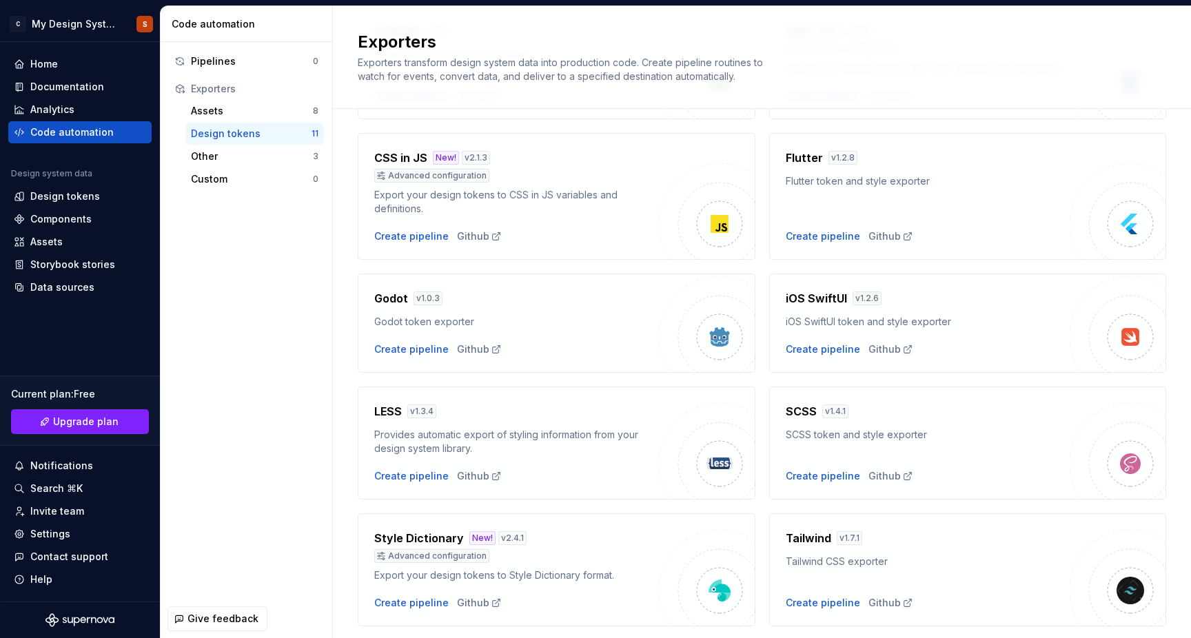
scroll to position [164, 0]
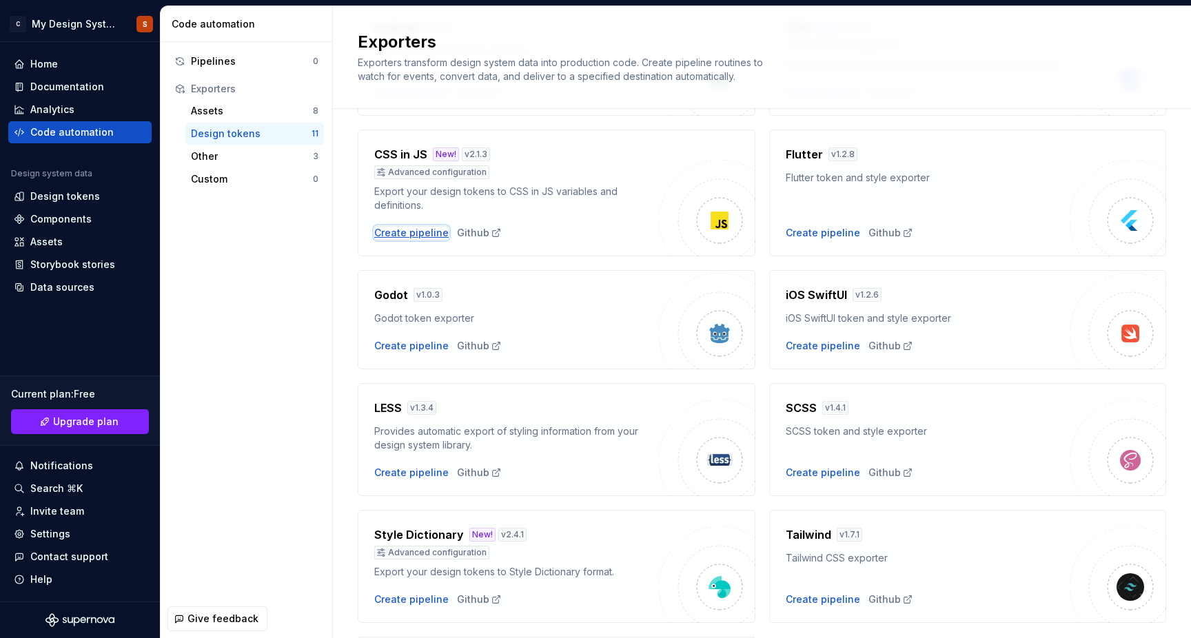
click at [421, 230] on div "Create pipeline" at bounding box center [411, 233] width 74 height 14
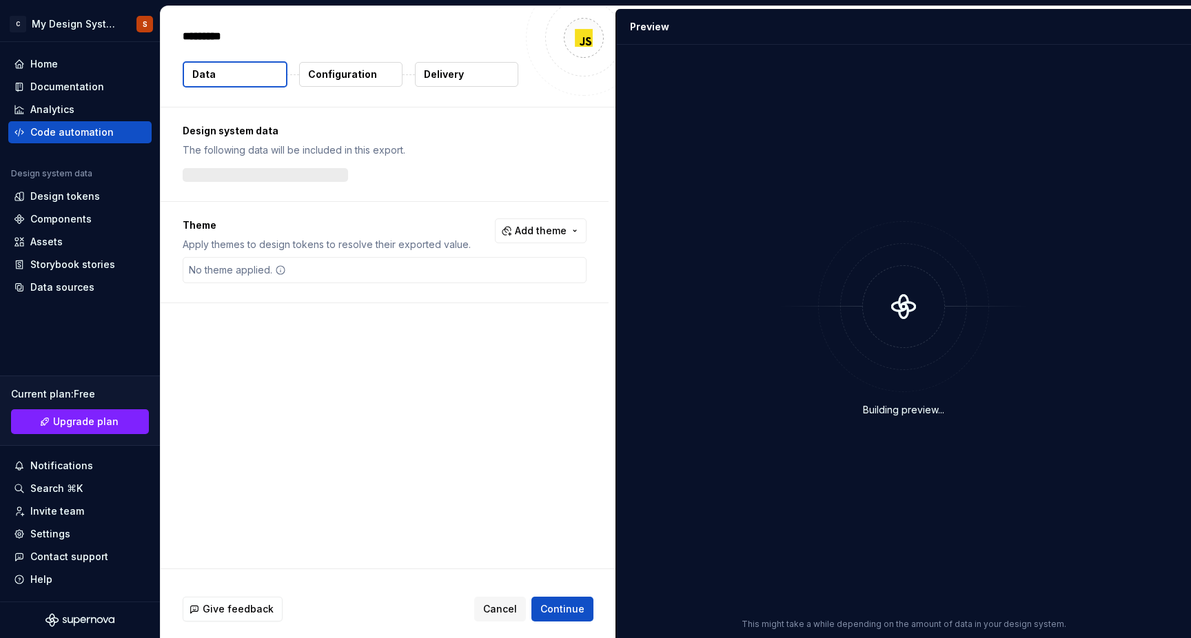
type textarea "*"
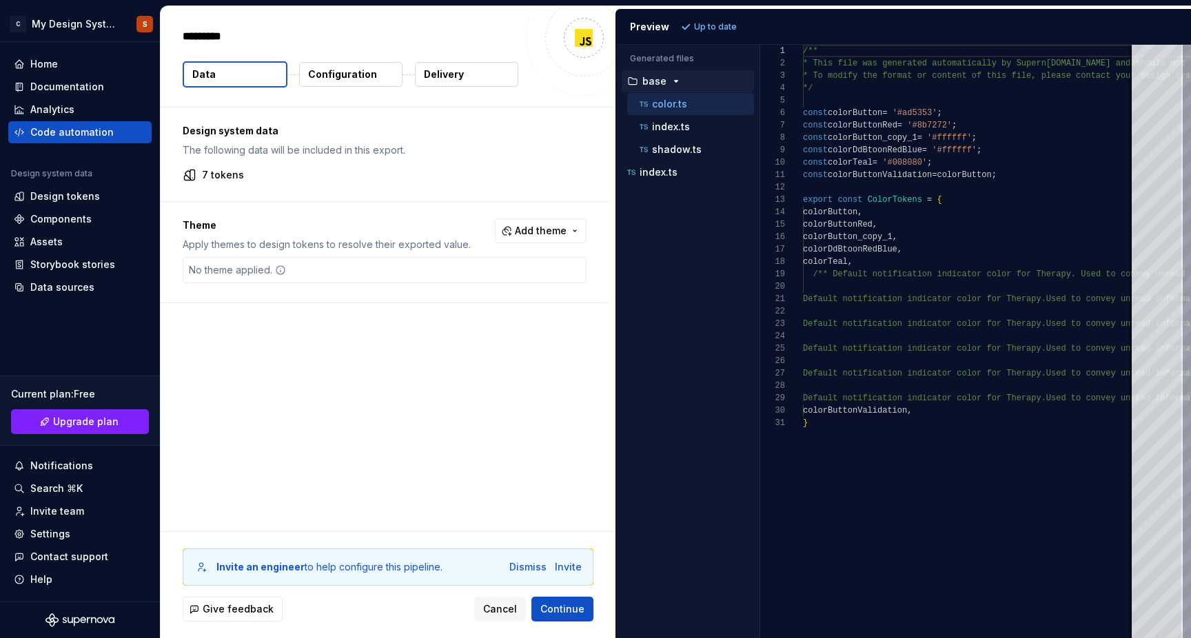
click at [396, 360] on div "Design system data The following data will be included in this export. 7 tokens…" at bounding box center [388, 320] width 455 height 424
type textarea "**********"
click at [798, 400] on div at bounding box center [795, 398] width 18 height 12
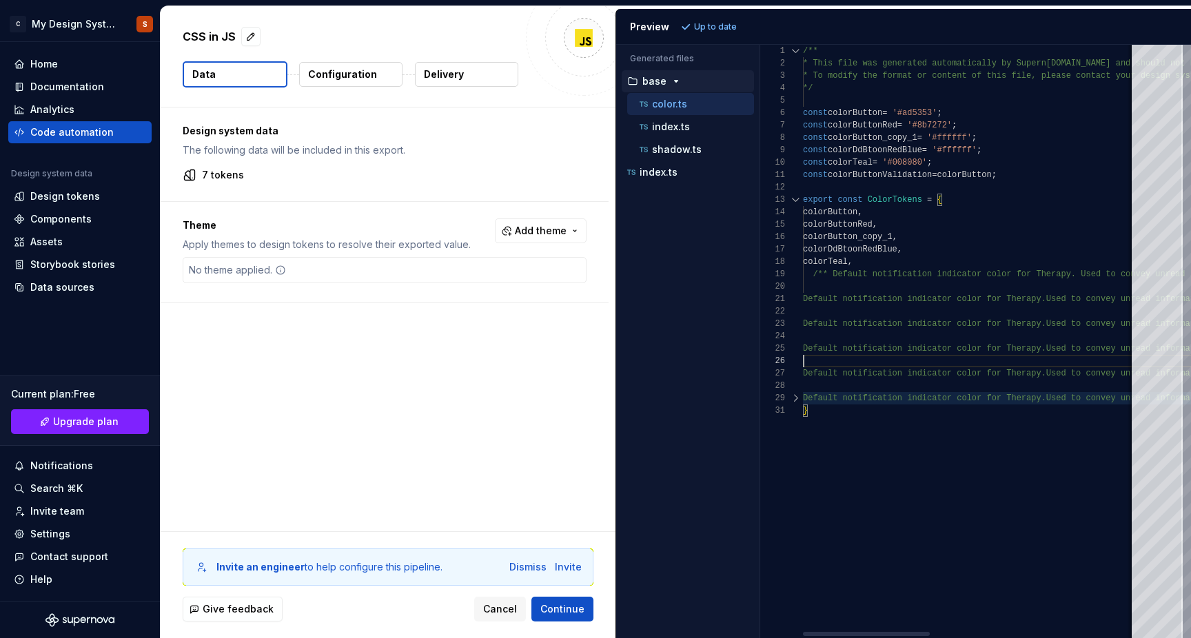
click at [798, 400] on div at bounding box center [795, 398] width 18 height 12
click at [46, 127] on div "Code automation" at bounding box center [71, 132] width 83 height 14
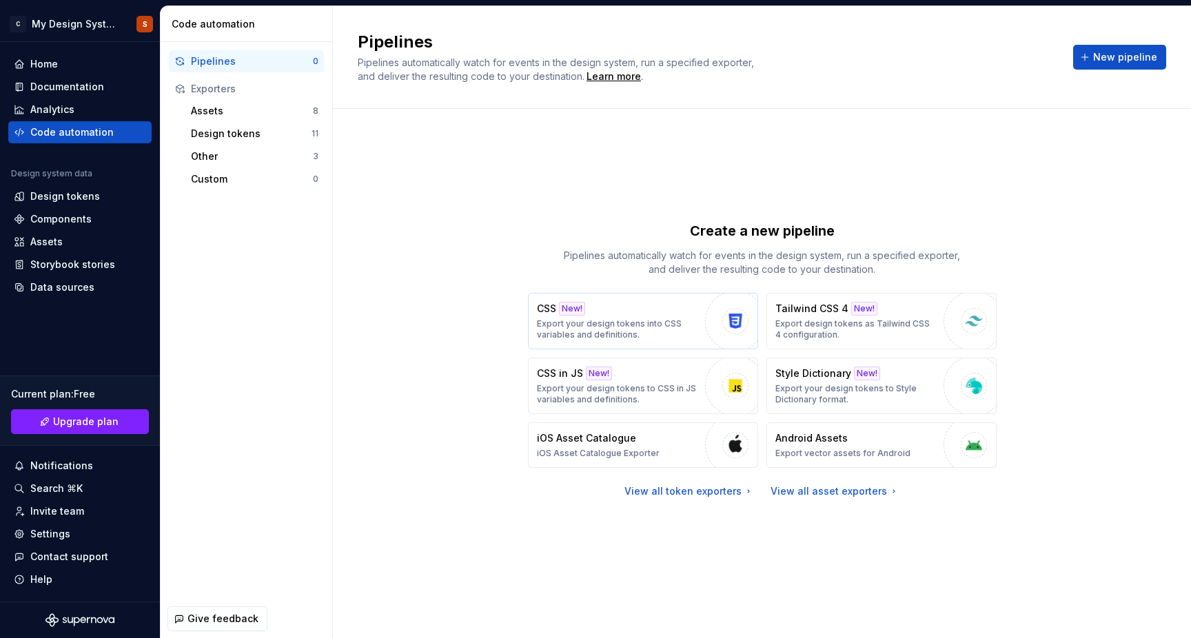
click at [608, 305] on div "CSS New! Export your design tokens into CSS variables and definitions." at bounding box center [617, 321] width 161 height 39
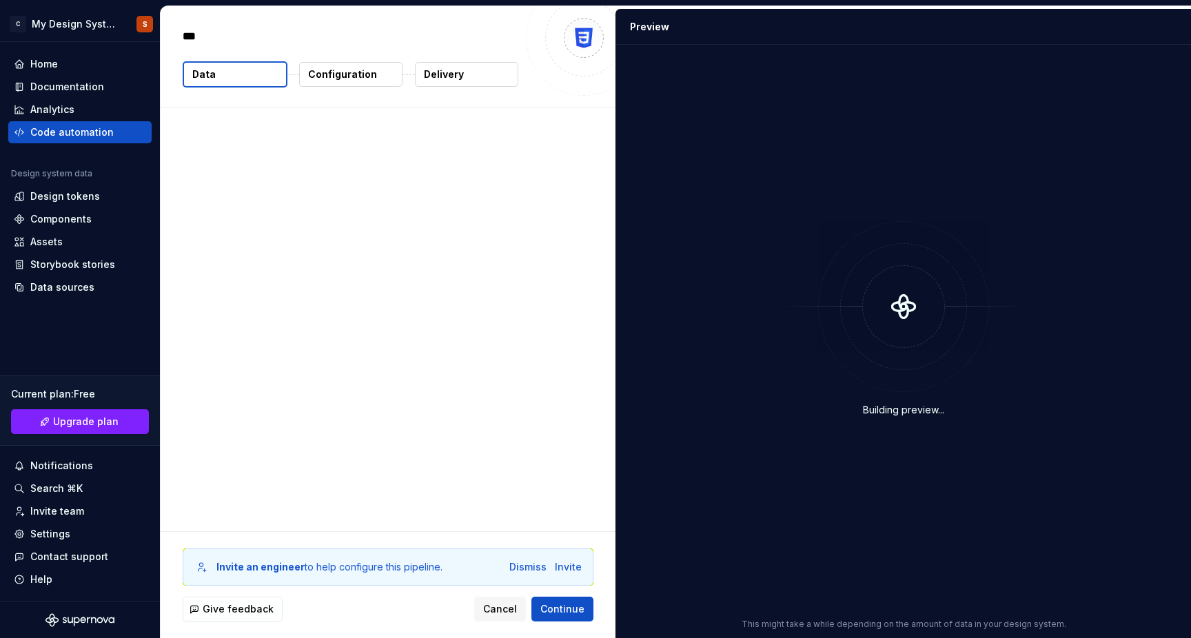
type textarea "*"
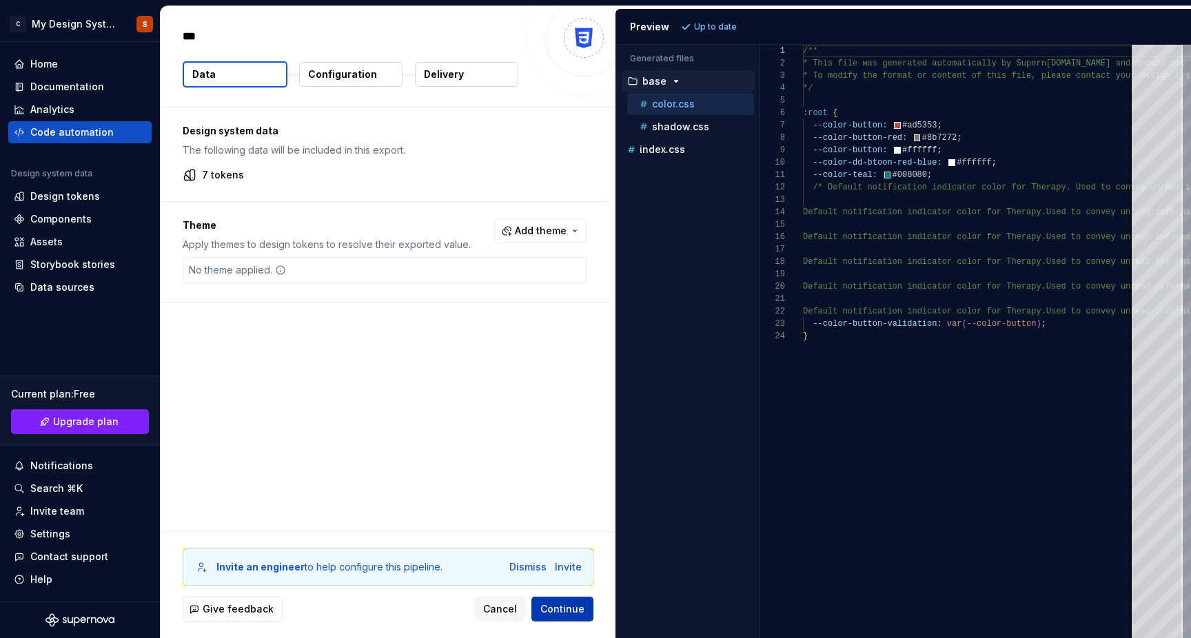
click at [560, 611] on span "Continue" at bounding box center [562, 609] width 44 height 14
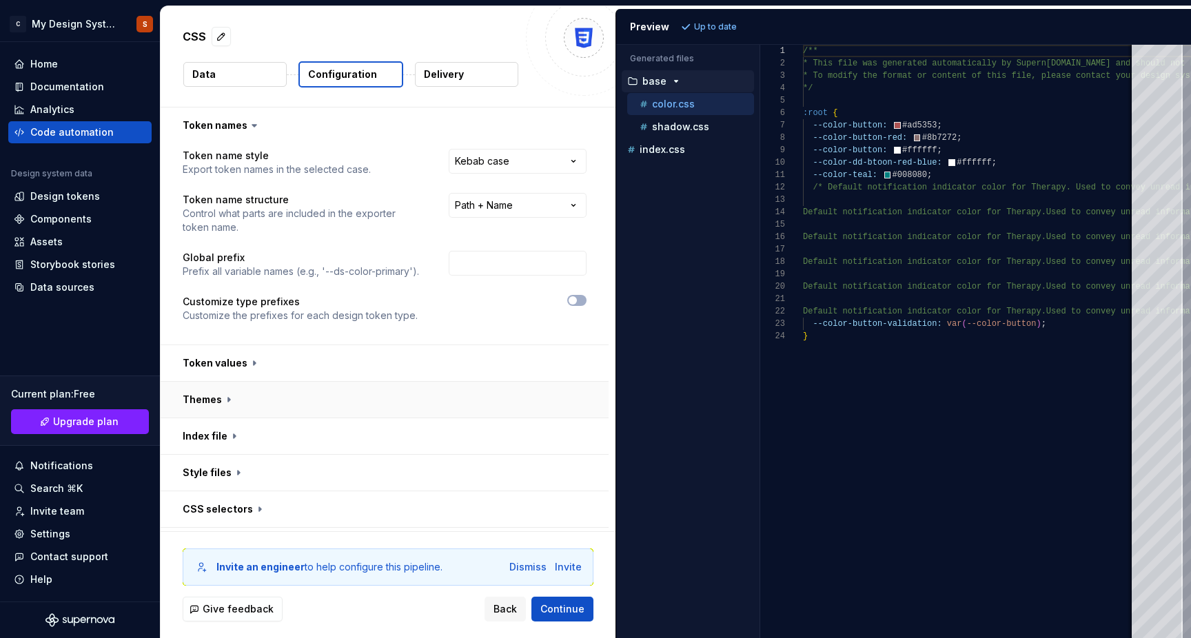
scroll to position [70, 0]
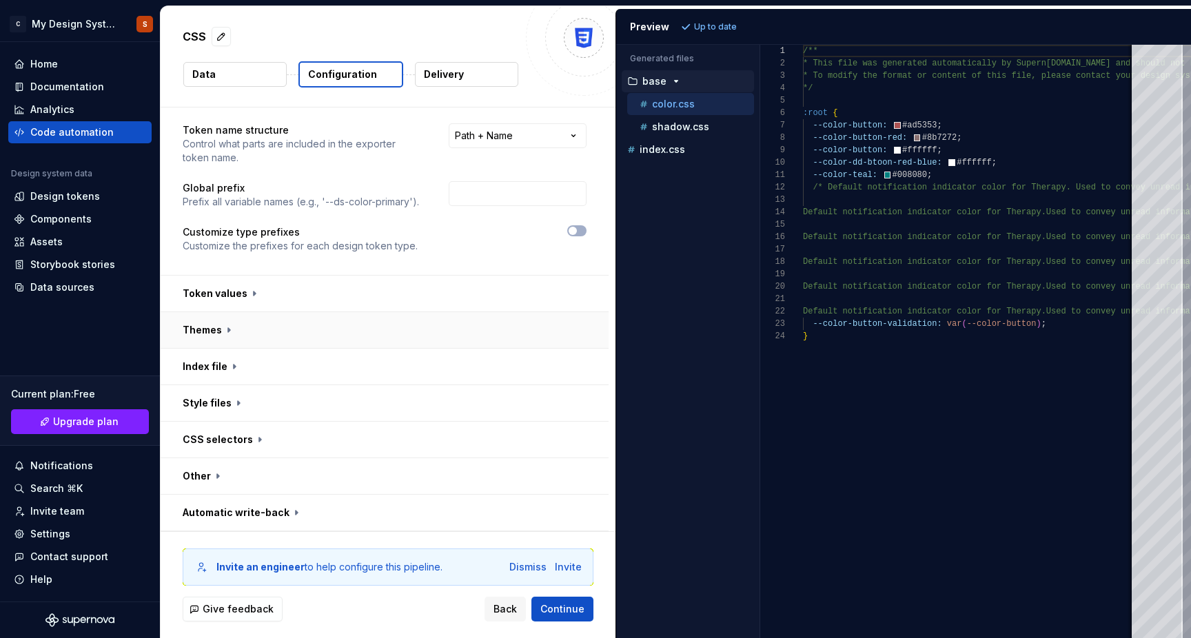
click at [223, 327] on button "button" at bounding box center [385, 330] width 448 height 36
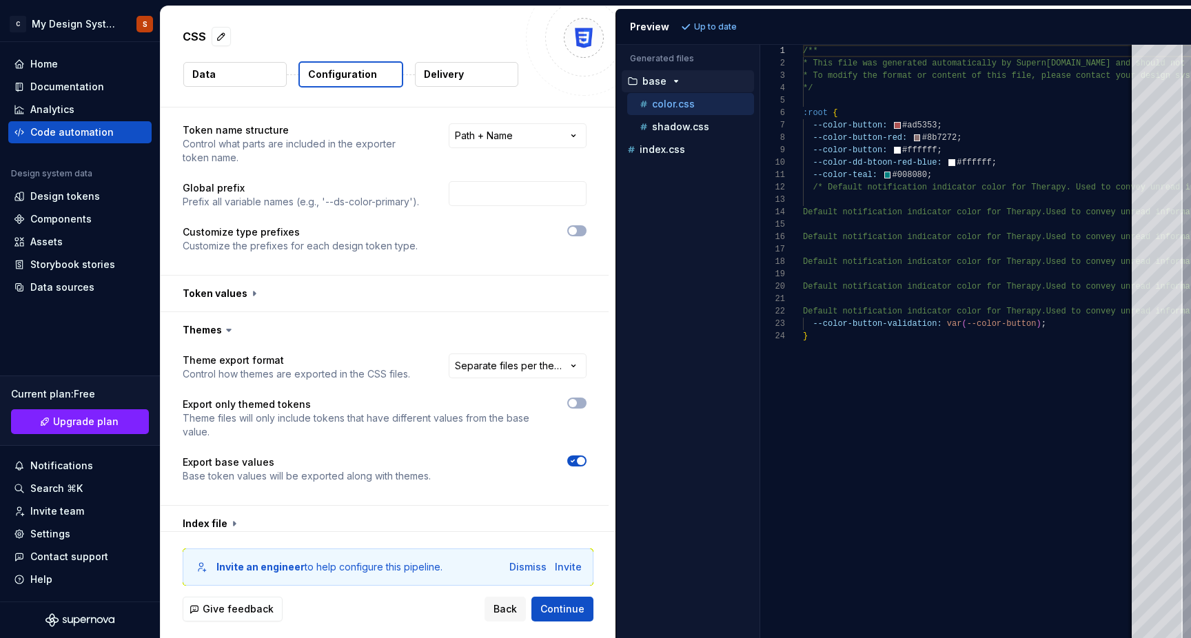
click at [224, 326] on icon at bounding box center [229, 330] width 14 height 14
click at [212, 331] on button "button" at bounding box center [385, 330] width 448 height 36
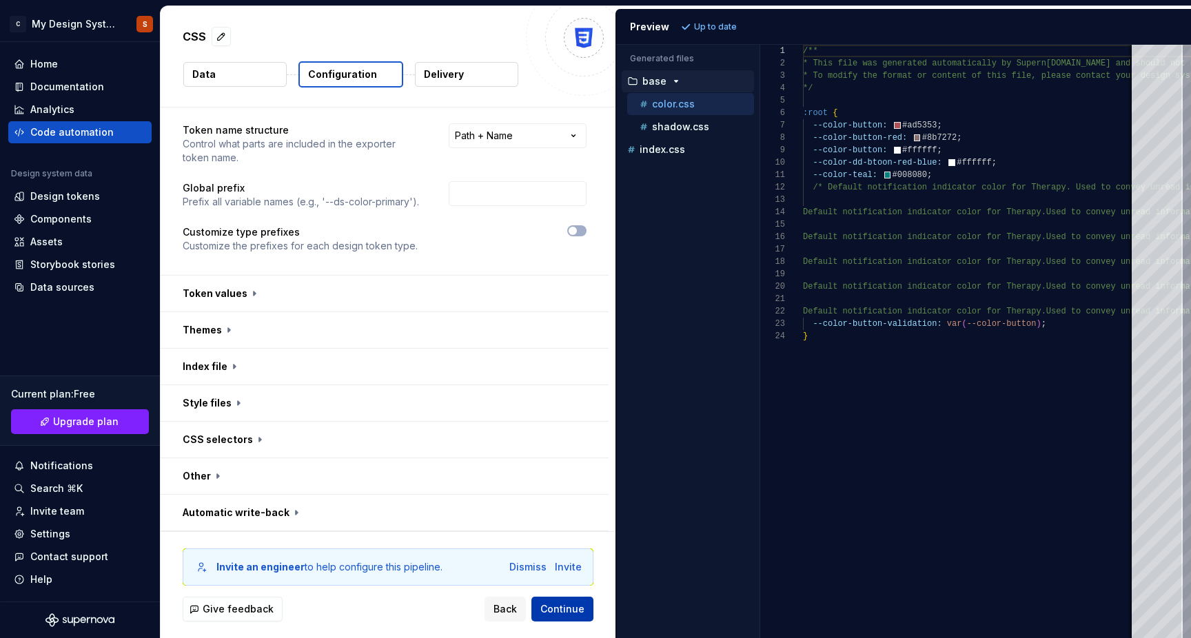
click at [562, 601] on button "Continue" at bounding box center [562, 609] width 62 height 25
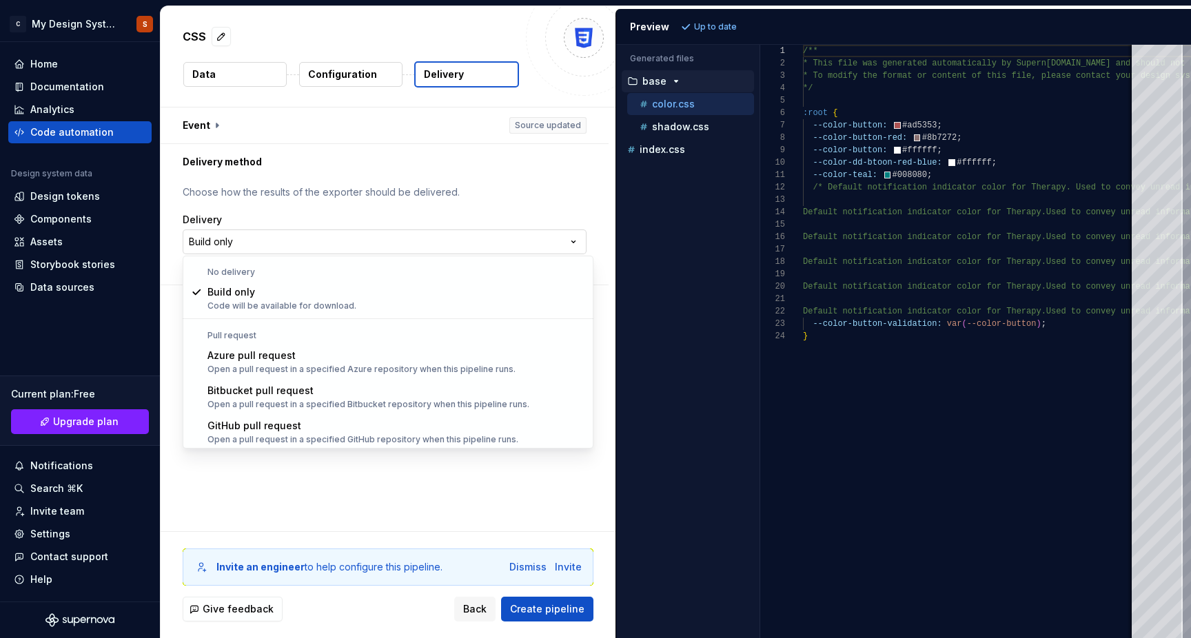
click at [401, 241] on html "**********" at bounding box center [595, 319] width 1191 height 638
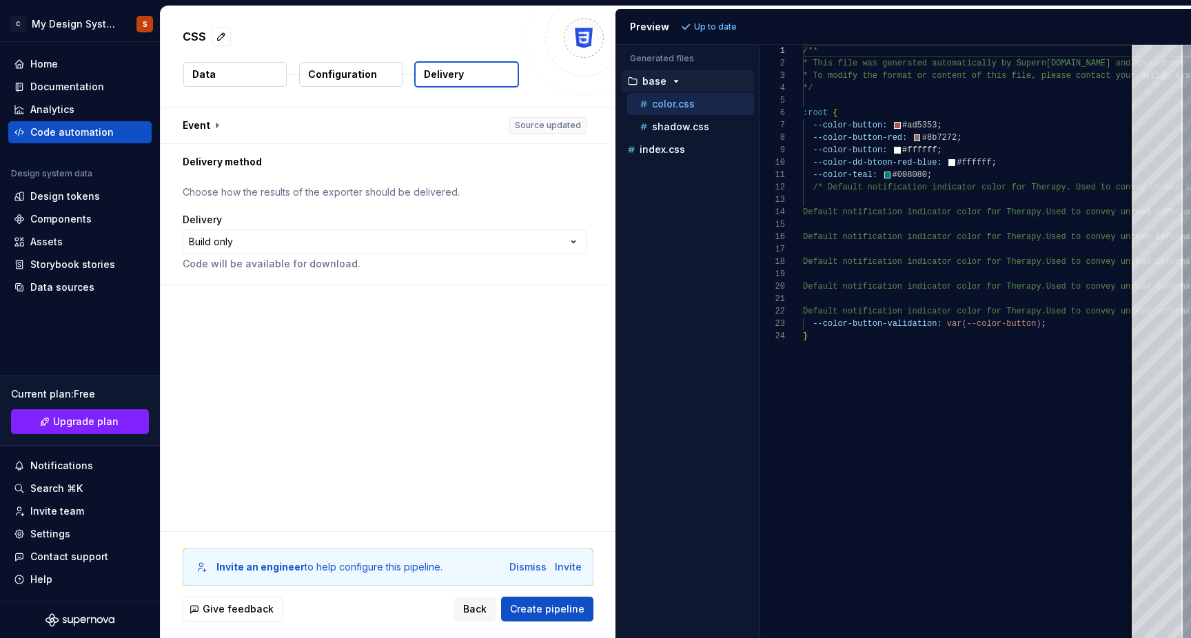
click at [402, 238] on html "**********" at bounding box center [595, 319] width 1191 height 638
click at [436, 391] on div "**********" at bounding box center [388, 320] width 455 height 424
click at [550, 609] on span "Create pipeline" at bounding box center [547, 609] width 74 height 14
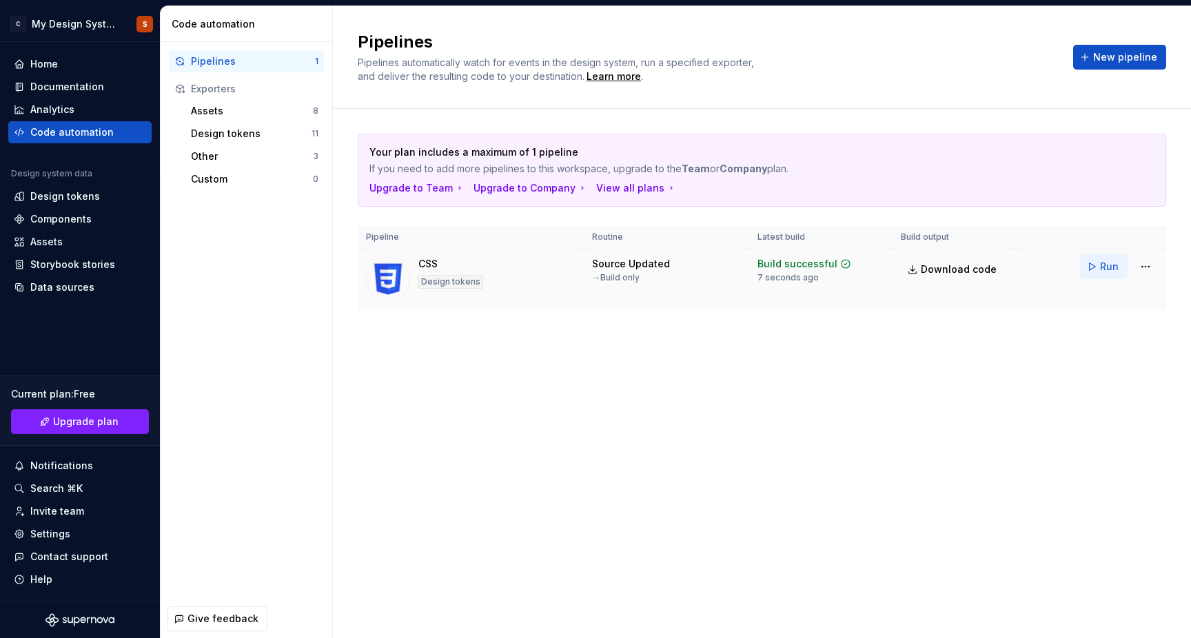
click at [1107, 268] on span "Run" at bounding box center [1109, 267] width 19 height 14
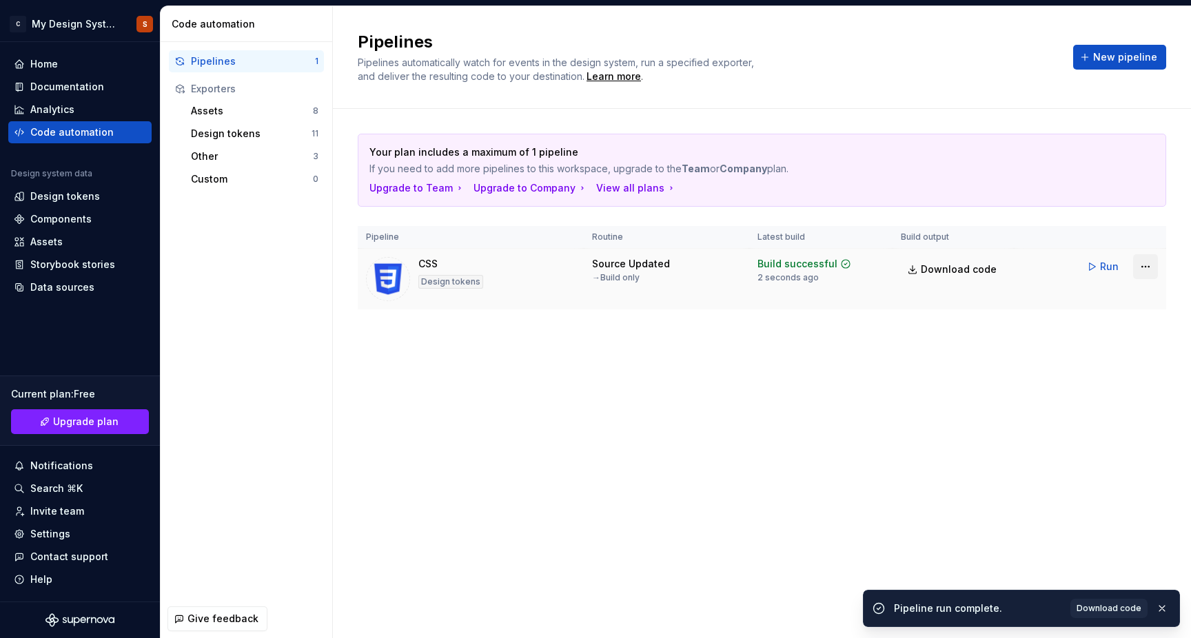
click at [1143, 267] on html "C My Design System S Home Documentation Analytics Code automation Design system…" at bounding box center [595, 319] width 1191 height 638
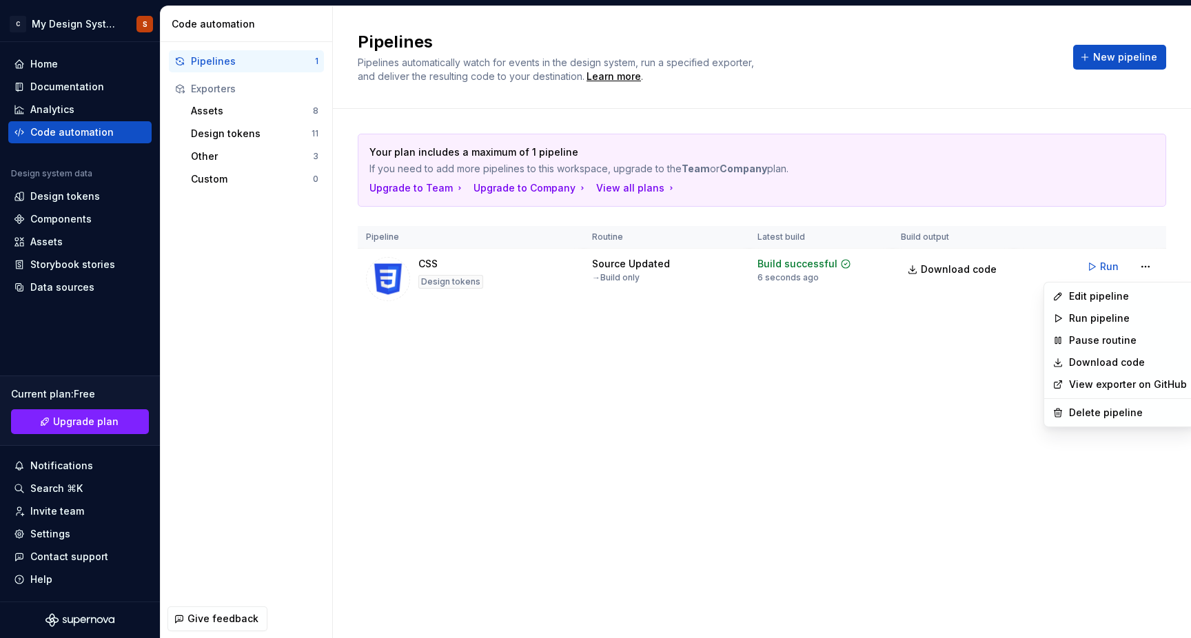
click at [1097, 366] on link "Download code" at bounding box center [1128, 363] width 118 height 14
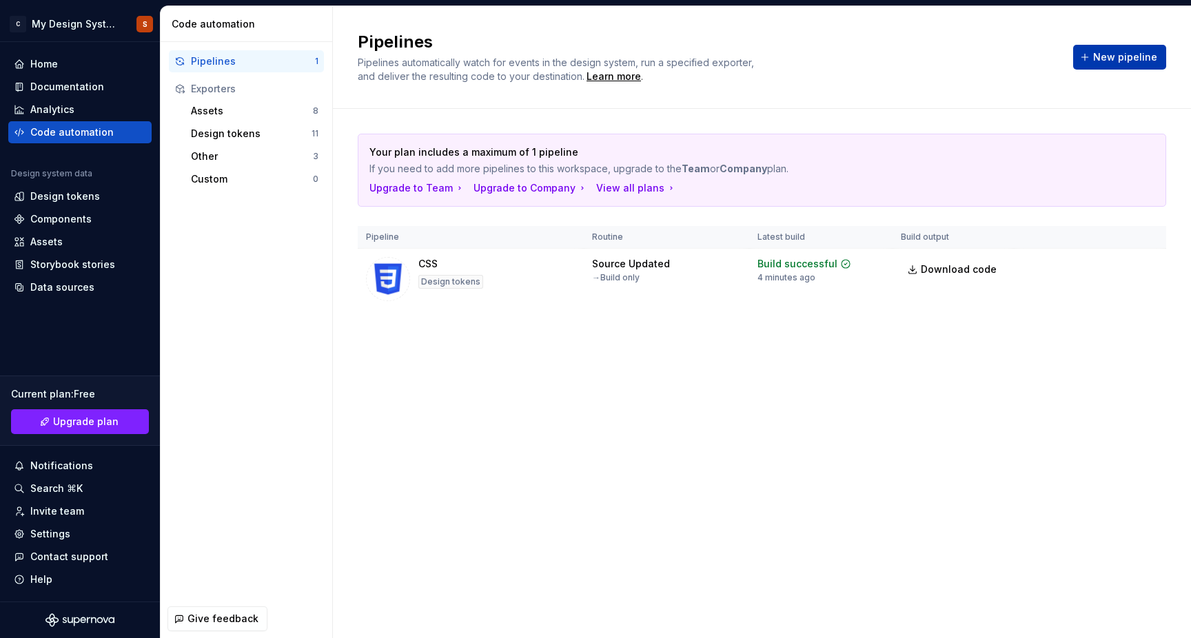
click at [1113, 48] on button "New pipeline" at bounding box center [1119, 57] width 93 height 25
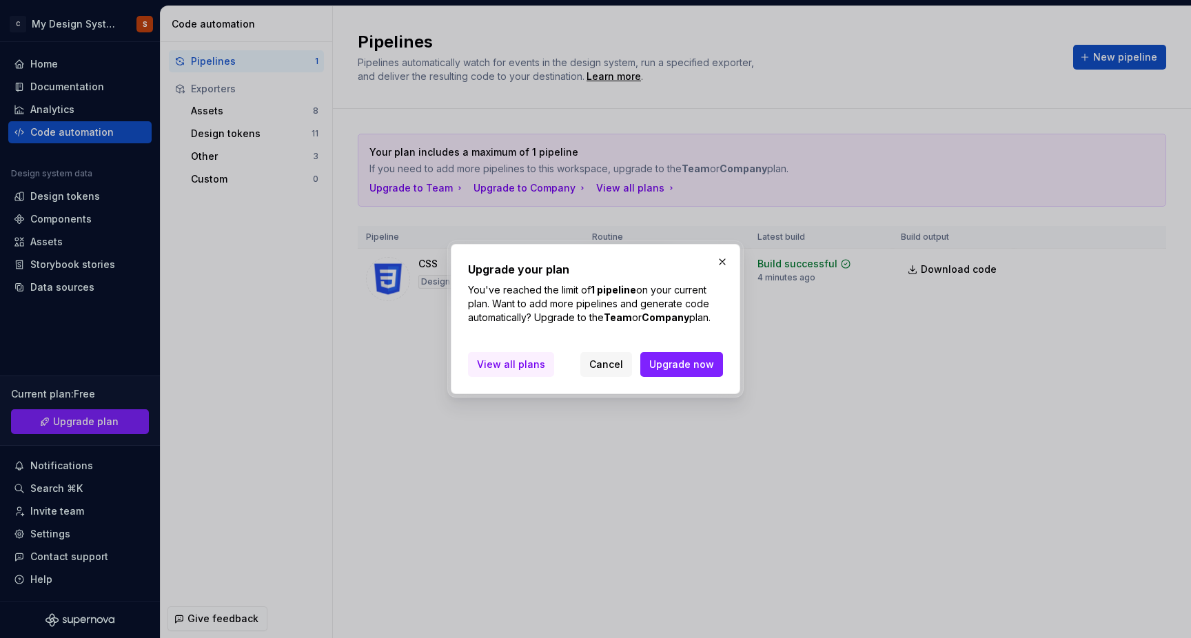
click at [510, 367] on span "View all plans" at bounding box center [511, 365] width 68 height 14
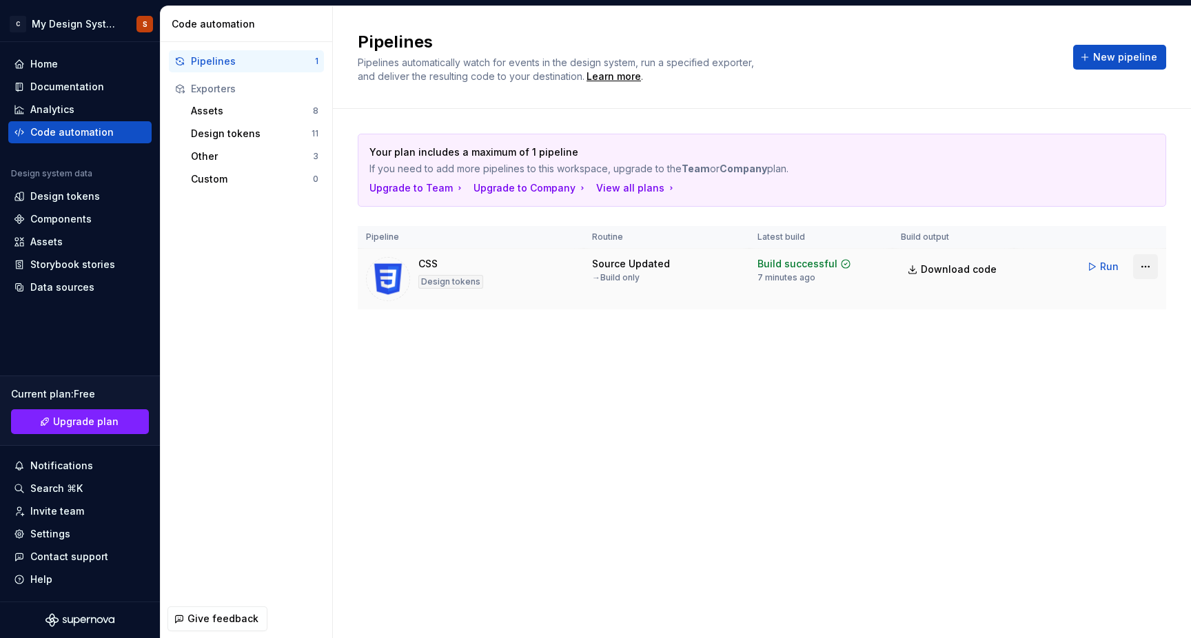
click at [1153, 270] on html "C My Design System S Home Documentation Analytics Code automation Design system…" at bounding box center [595, 319] width 1191 height 638
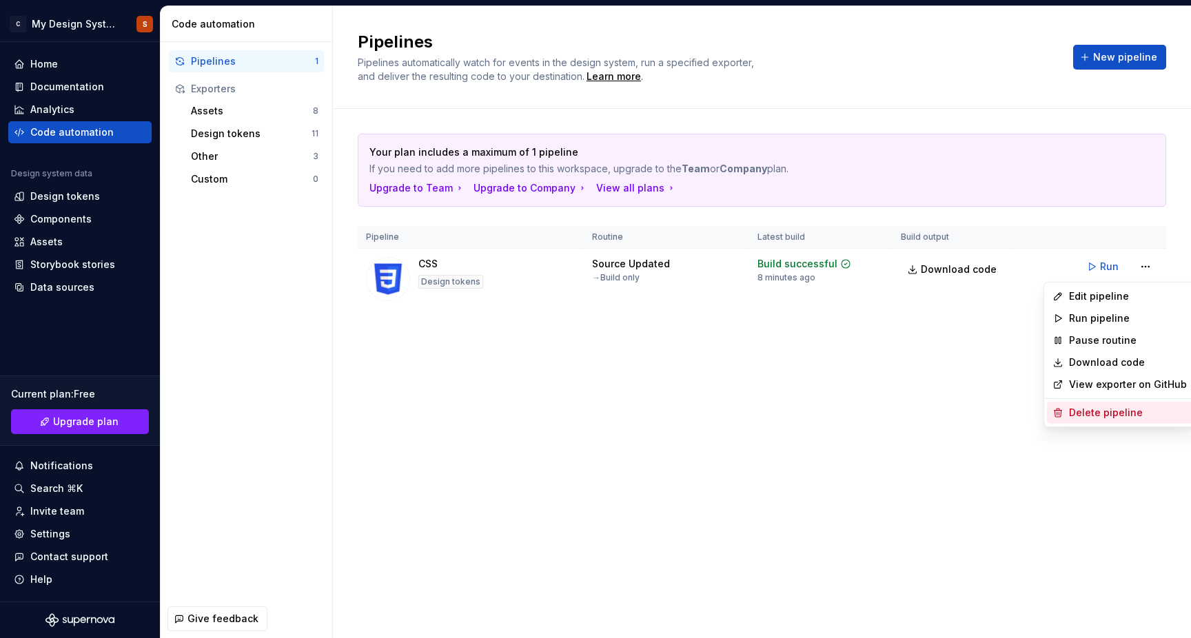
click at [1101, 411] on div "Delete pipeline" at bounding box center [1128, 413] width 118 height 14
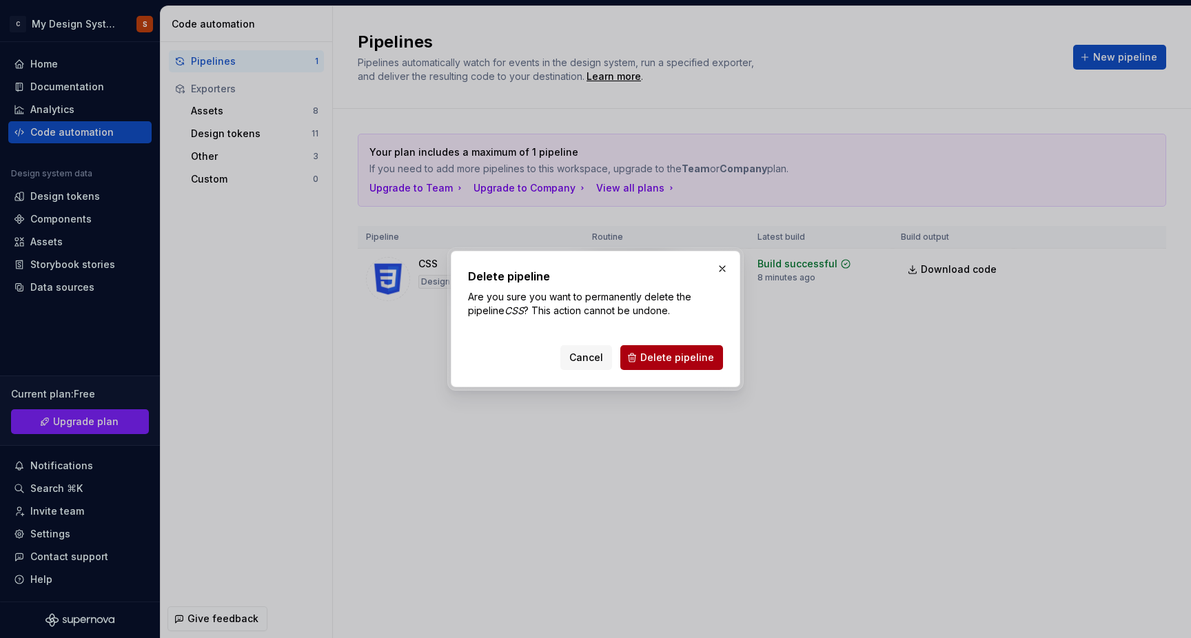
click at [651, 364] on button "Delete pipeline" at bounding box center [671, 357] width 103 height 25
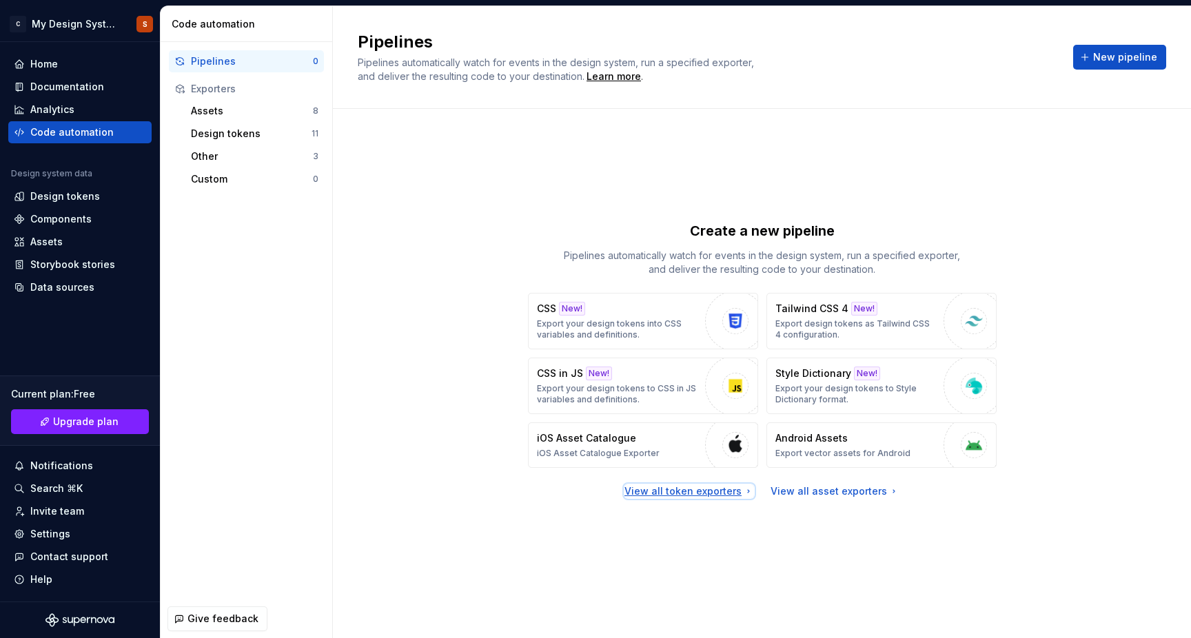
click at [723, 488] on div "View all token exporters" at bounding box center [689, 491] width 130 height 14
